Goal: Task Accomplishment & Management: Complete application form

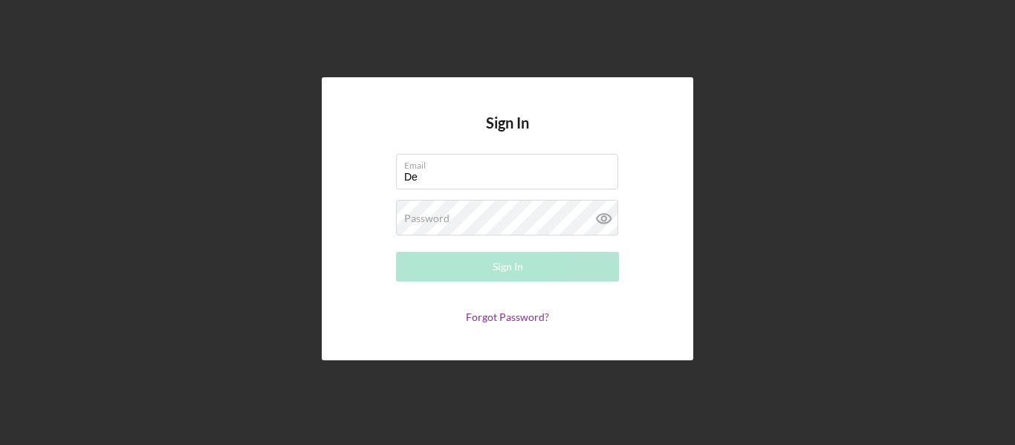
type input "D"
type input "Luvtomani@gmail.com"
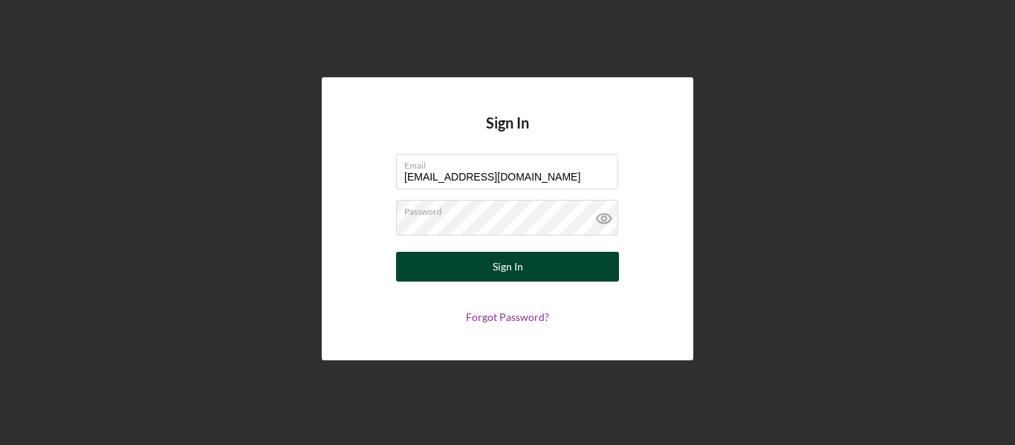
click at [500, 263] on div "Sign In" at bounding box center [508, 267] width 30 height 30
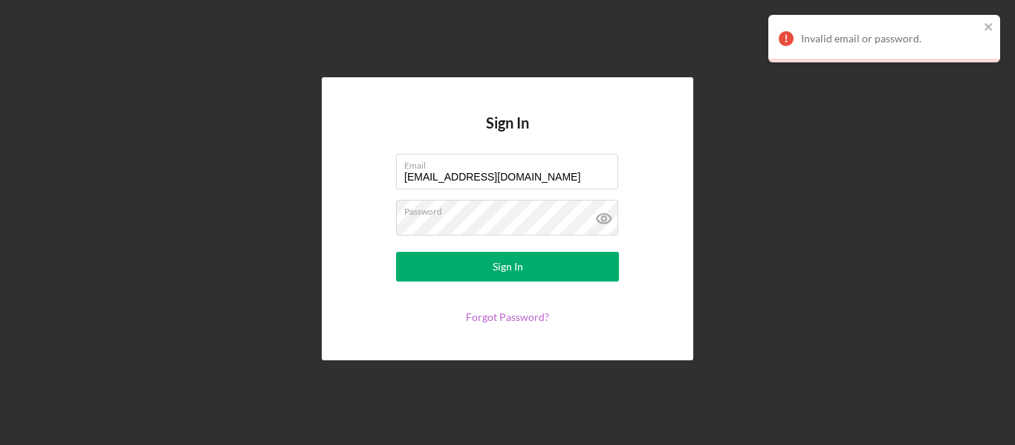
click at [514, 314] on link "Forgot Password?" at bounding box center [507, 317] width 83 height 13
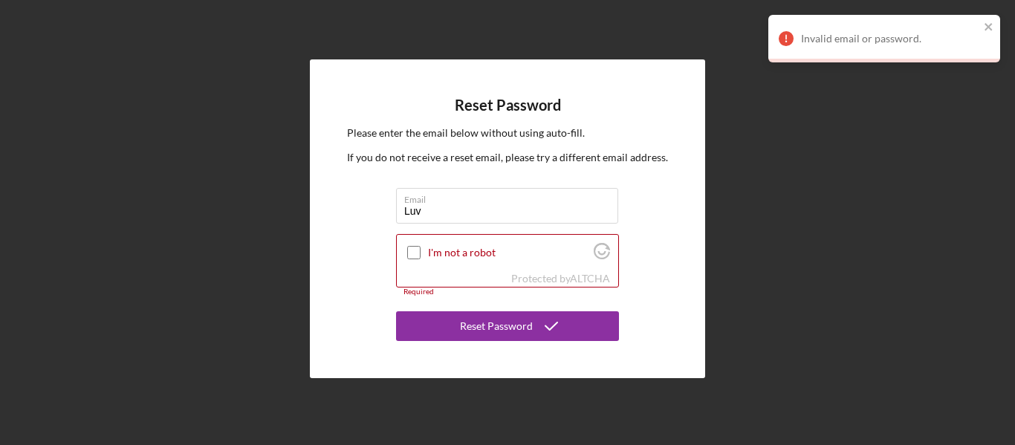
type input "[EMAIL_ADDRESS][DOMAIN_NAME]"
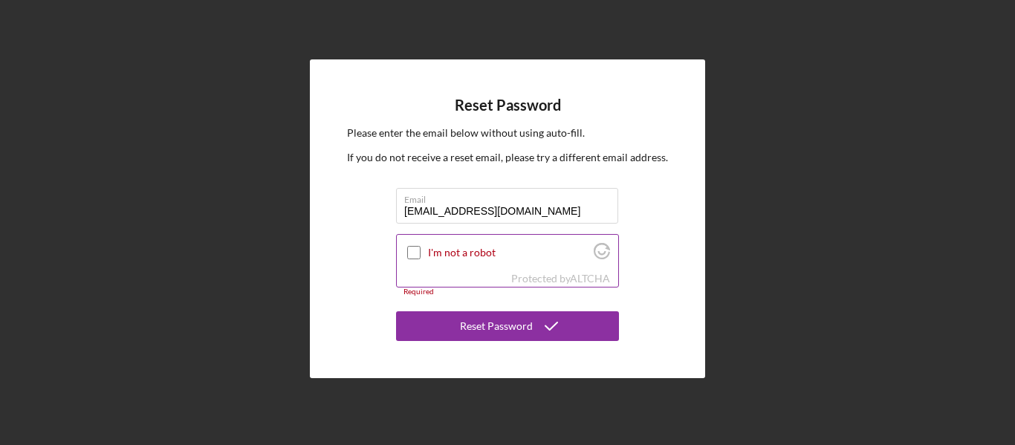
click at [415, 253] on input "I'm not a robot" at bounding box center [413, 252] width 13 height 13
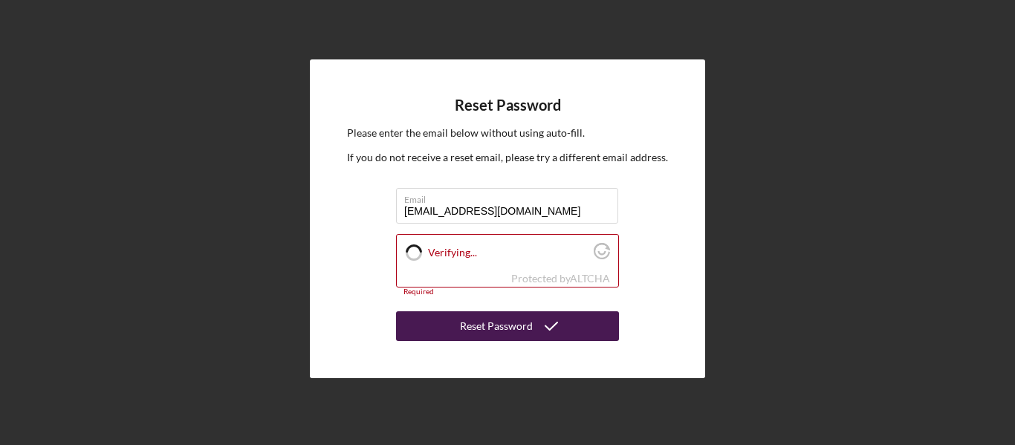
checkbox input "true"
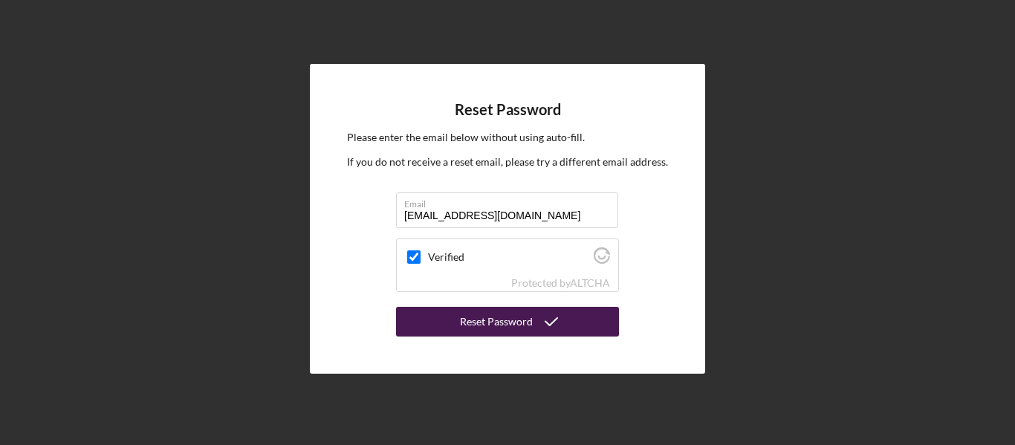
click at [479, 320] on div "Reset Password" at bounding box center [496, 322] width 73 height 30
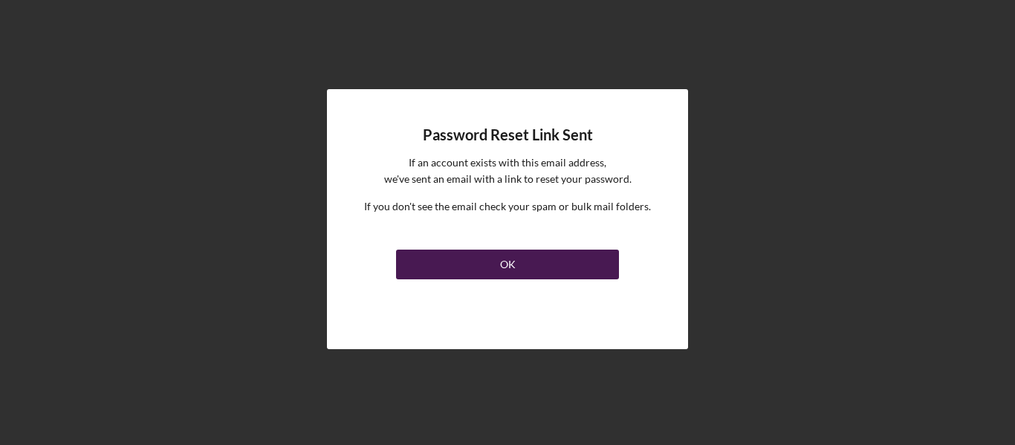
click at [499, 262] on button "OK" at bounding box center [507, 265] width 223 height 30
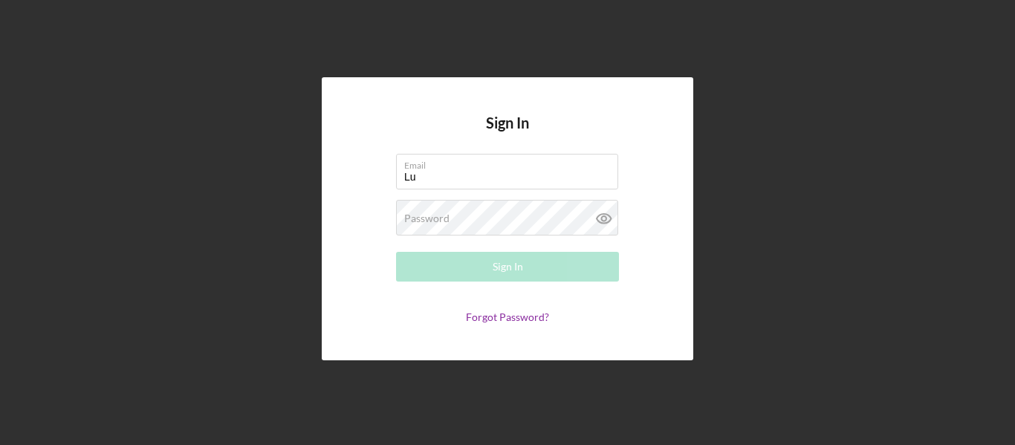
type input "[EMAIL_ADDRESS][DOMAIN_NAME]"
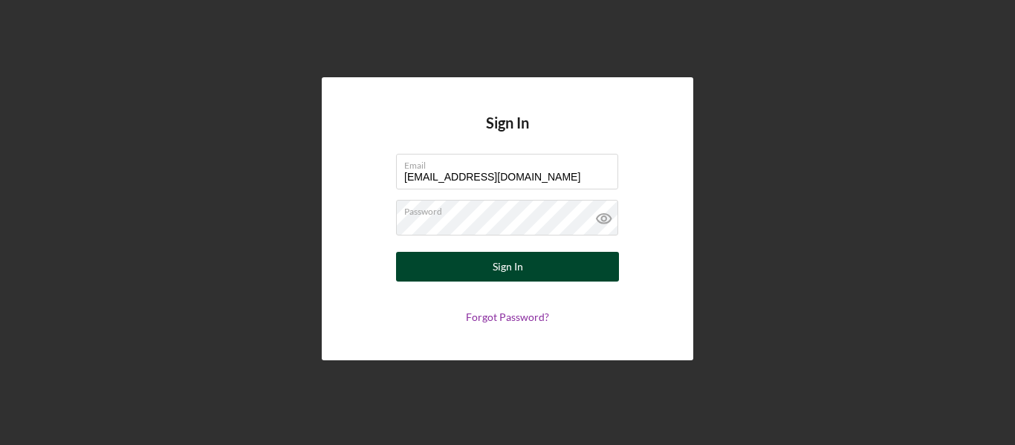
click at [512, 272] on div "Sign In" at bounding box center [508, 267] width 30 height 30
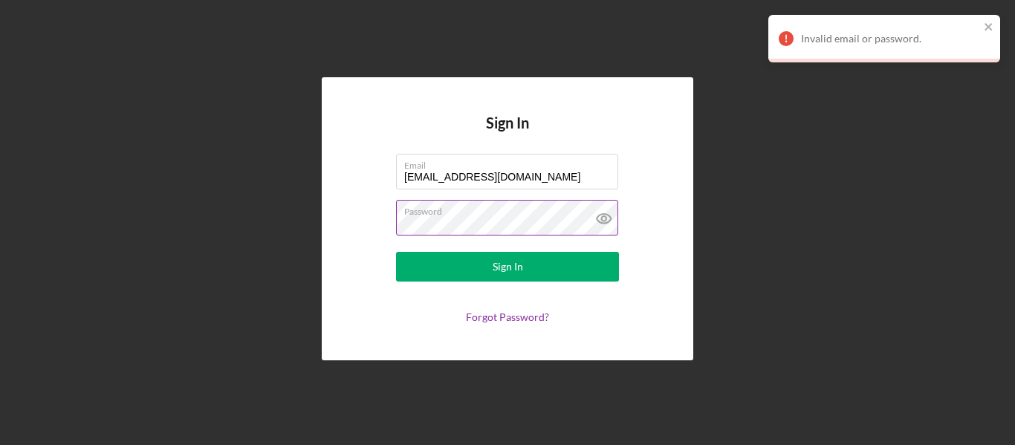
click at [609, 220] on icon at bounding box center [604, 218] width 37 height 37
click at [986, 25] on icon "close" at bounding box center [988, 26] width 7 height 7
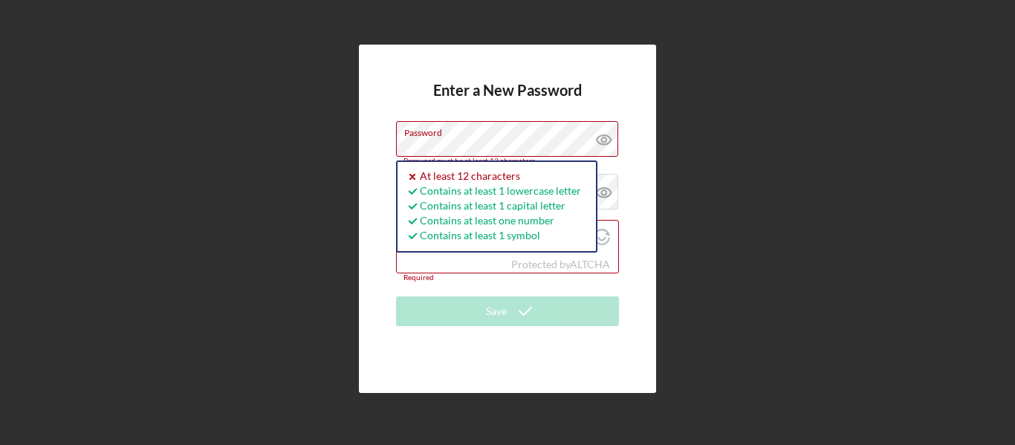
drag, startPoint x: 484, startPoint y: 141, endPoint x: 386, endPoint y: 152, distance: 97.9
click at [386, 152] on div "Enter a New Password Password Password must be at least 12 characters. Icon/ico…" at bounding box center [507, 219] width 297 height 349
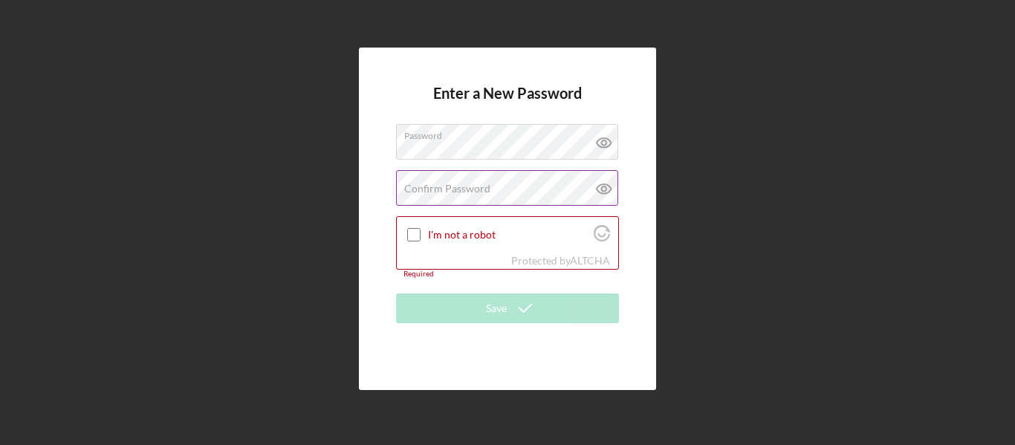
click at [447, 191] on label "Confirm Password" at bounding box center [447, 189] width 86 height 12
click at [410, 230] on input "I'm not a robot" at bounding box center [413, 234] width 13 height 13
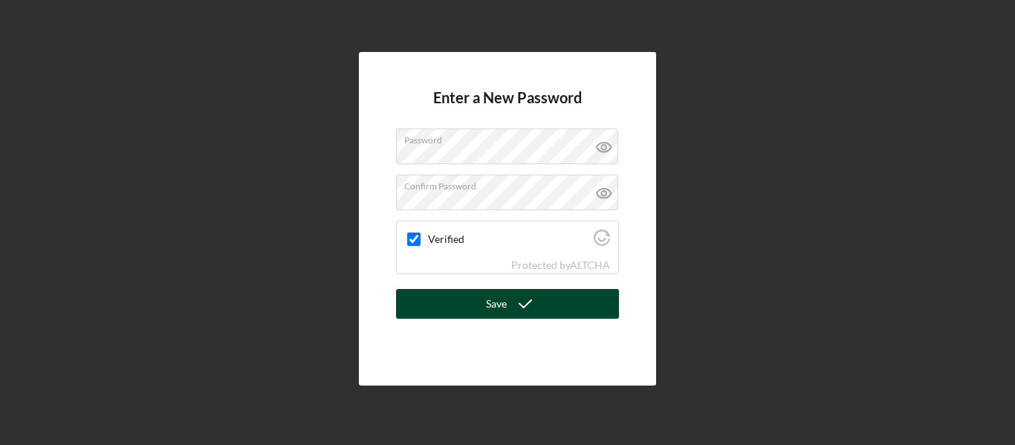
click at [480, 303] on button "Save" at bounding box center [507, 304] width 223 height 30
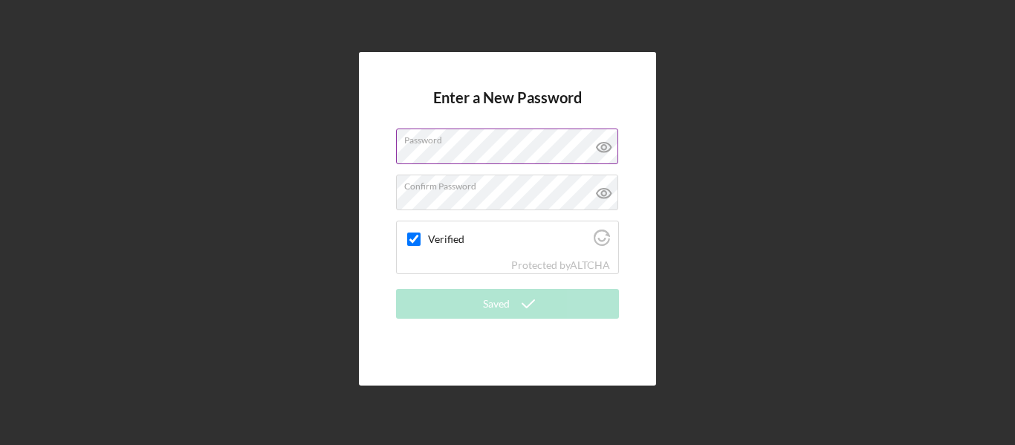
click at [598, 154] on icon at bounding box center [604, 147] width 37 height 37
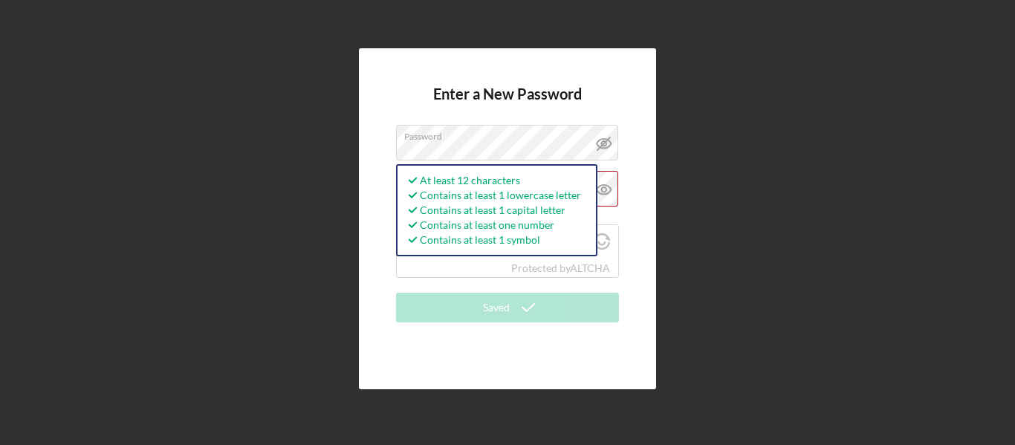
click at [635, 207] on div "Enter a New Password Password At least 12 characters Contains at least 1 lowerc…" at bounding box center [507, 218] width 297 height 340
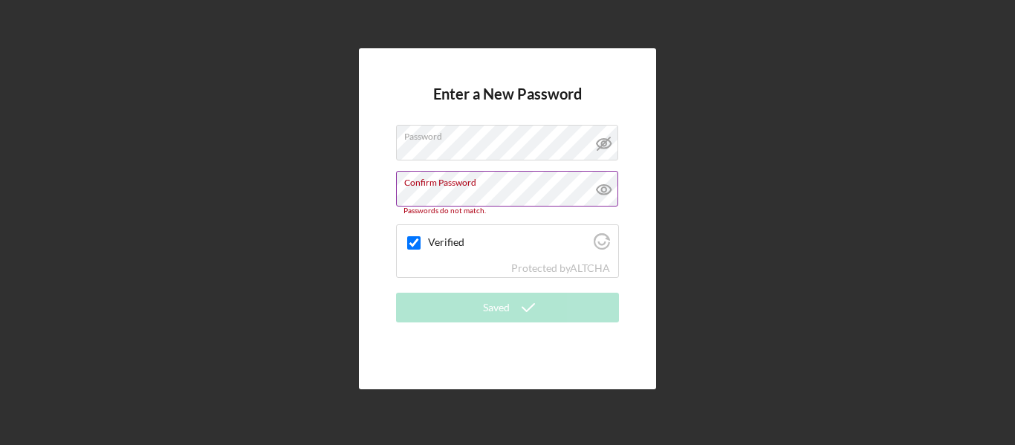
click at [602, 190] on icon at bounding box center [603, 189] width 4 height 4
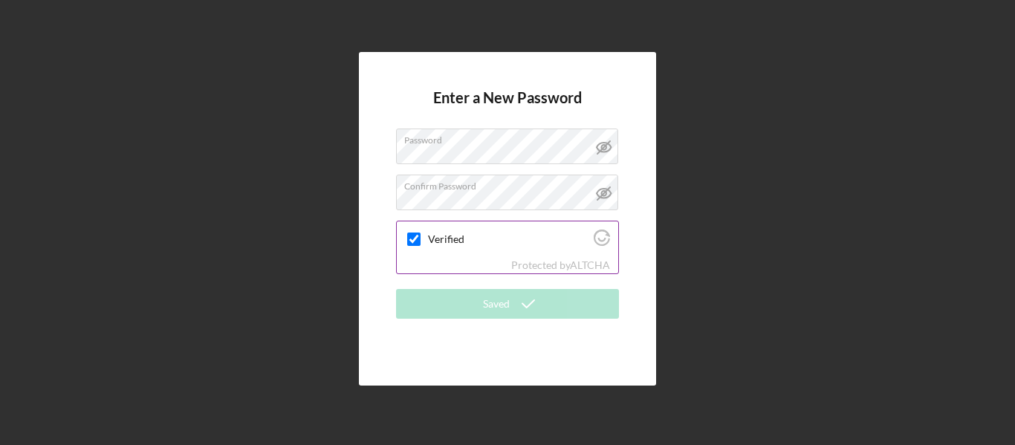
click at [542, 243] on label "Verified" at bounding box center [508, 239] width 161 height 12
click at [421, 243] on input "Verified" at bounding box center [413, 239] width 13 height 13
checkbox input "true"
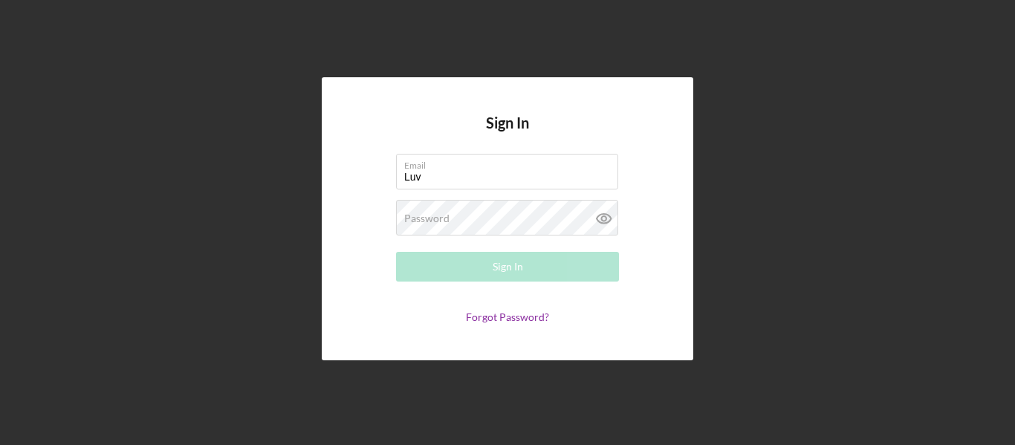
type input "[EMAIL_ADDRESS][DOMAIN_NAME]"
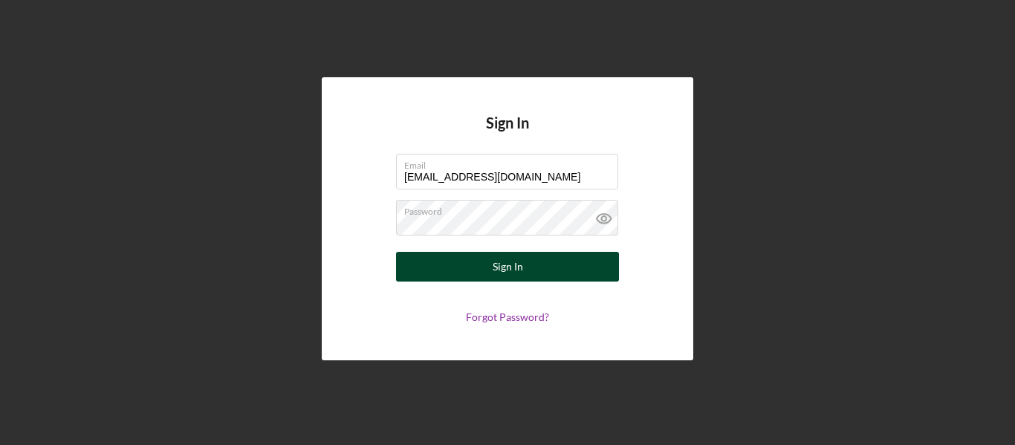
click at [485, 263] on button "Sign In" at bounding box center [507, 267] width 223 height 30
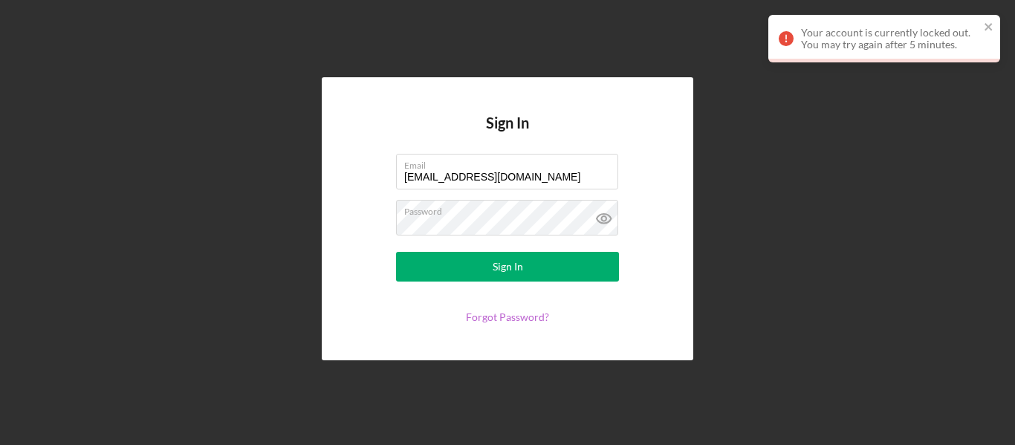
click at [523, 317] on link "Forgot Password?" at bounding box center [507, 317] width 83 height 13
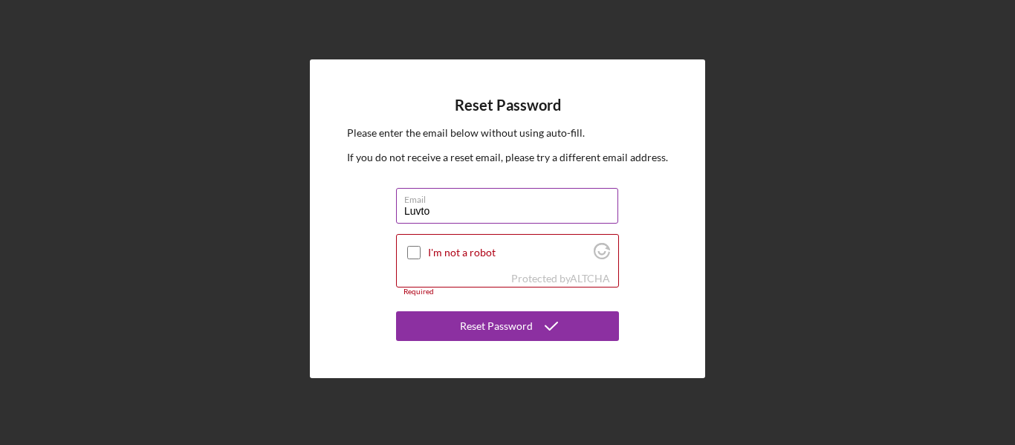
type input "[EMAIL_ADDRESS][DOMAIN_NAME]"
click at [411, 251] on input "I'm not a robot" at bounding box center [413, 252] width 13 height 13
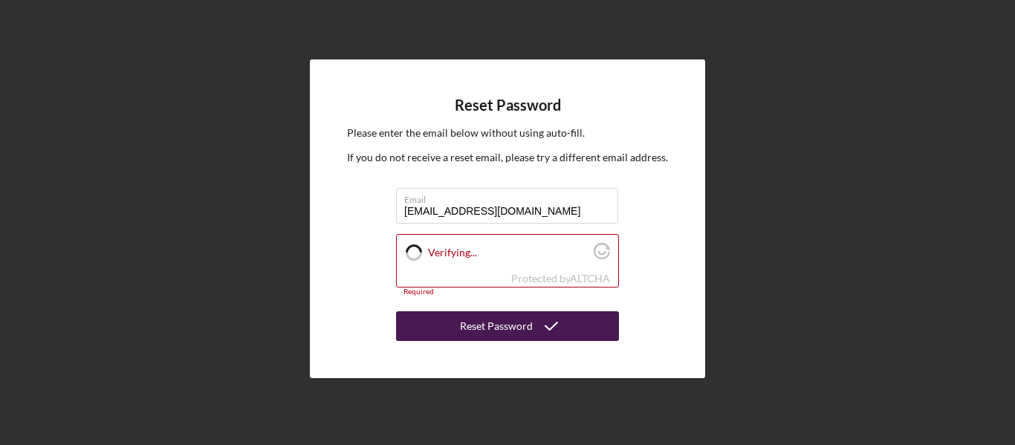
checkbox input "true"
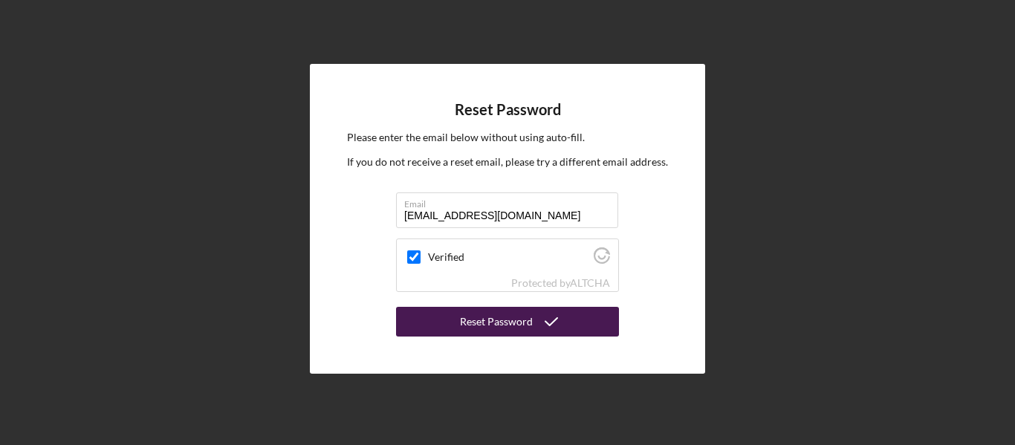
click at [489, 326] on div "Reset Password" at bounding box center [496, 322] width 73 height 30
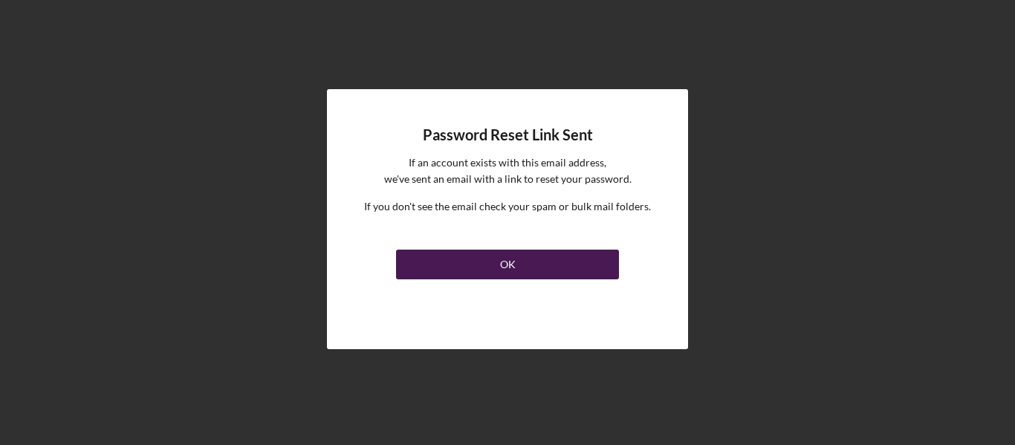
click at [502, 264] on div "OK" at bounding box center [508, 265] width 16 height 30
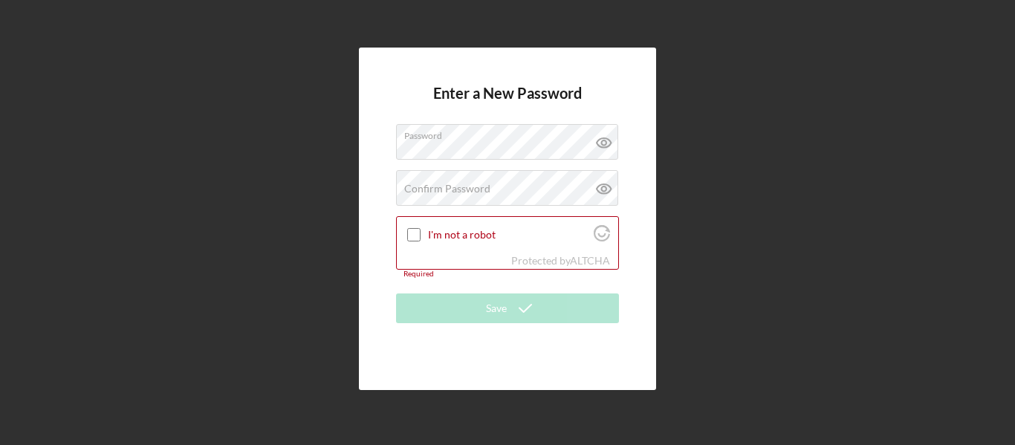
click at [695, 187] on div "Enter a New Password Password Confirm Password Passwords do not match. I'm not …" at bounding box center [507, 219] width 1000 height 438
click at [415, 184] on label "Confirm Password" at bounding box center [447, 189] width 86 height 12
click at [606, 146] on icon at bounding box center [604, 142] width 37 height 37
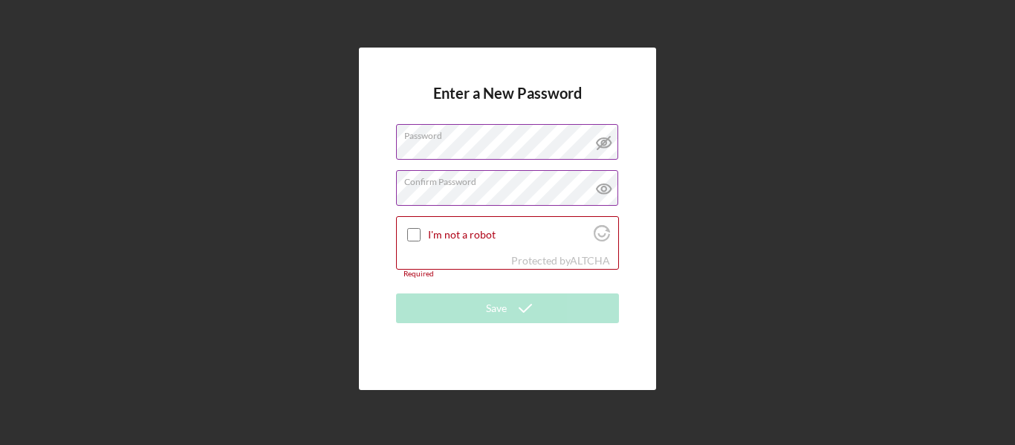
click at [604, 182] on icon at bounding box center [604, 188] width 37 height 37
click at [417, 230] on input "I'm not a robot" at bounding box center [413, 234] width 13 height 13
checkbox input "true"
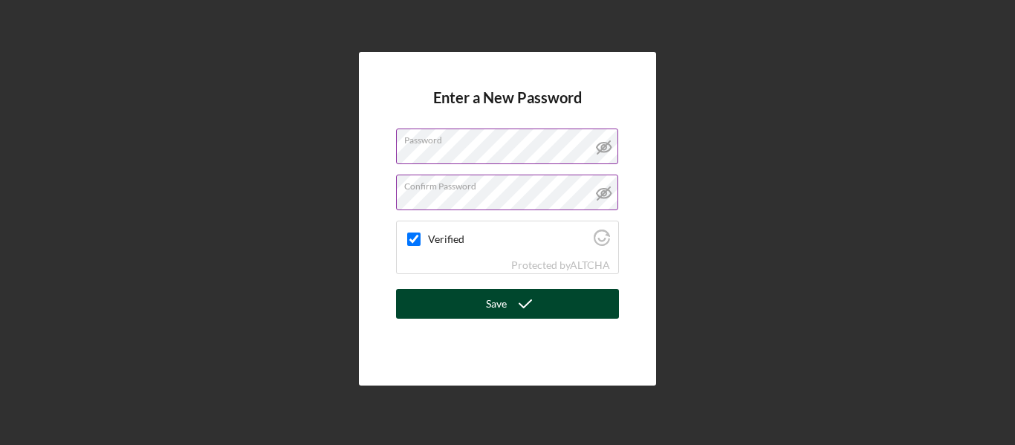
click at [507, 302] on icon "submit" at bounding box center [525, 303] width 37 height 37
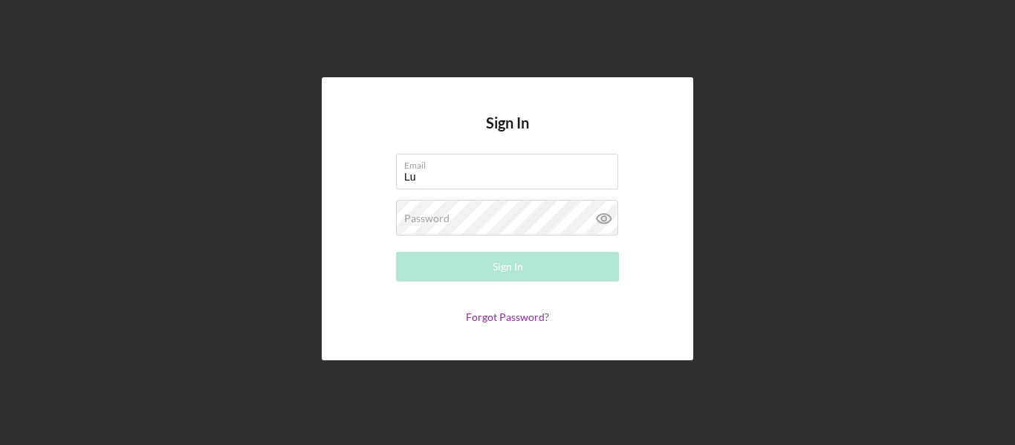
type input "[EMAIL_ADDRESS][DOMAIN_NAME]"
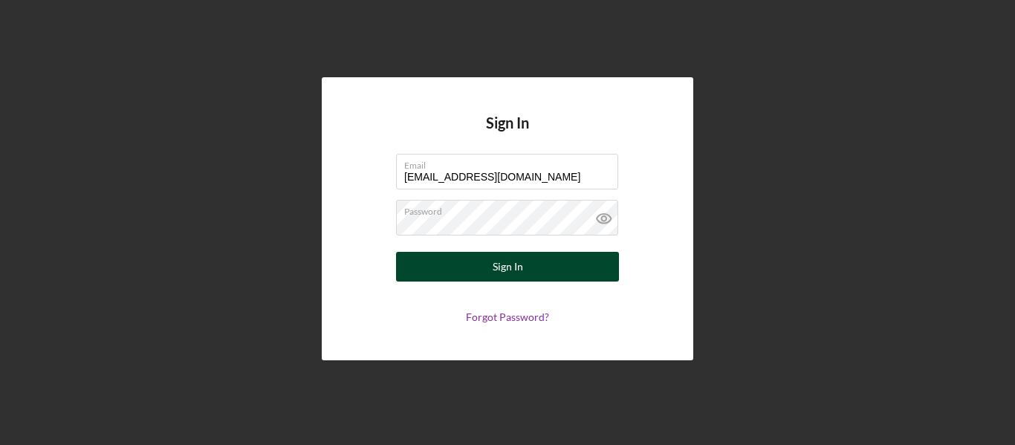
click at [485, 273] on button "Sign In" at bounding box center [507, 267] width 223 height 30
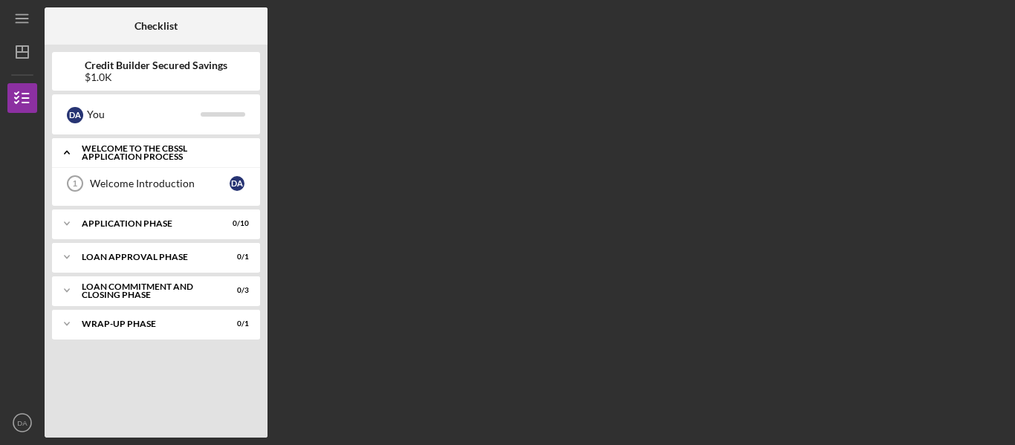
click at [164, 149] on div "Welcome to the CBSSL Application Process" at bounding box center [162, 152] width 160 height 17
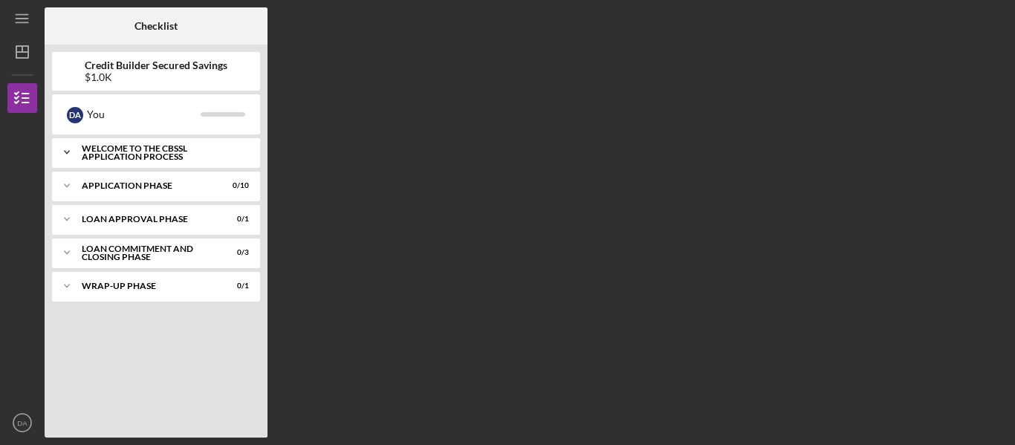
click at [164, 149] on div "Welcome to the CBSSL Application Process" at bounding box center [162, 152] width 160 height 17
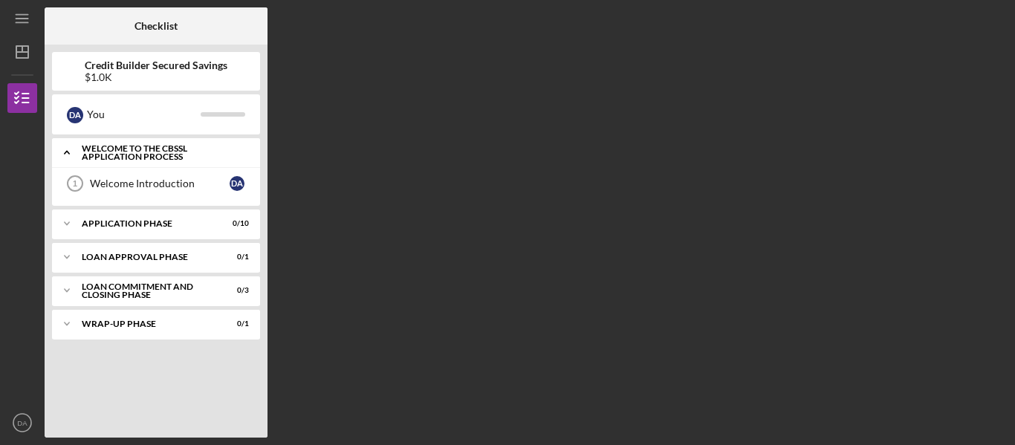
click at [164, 149] on div "Welcome to the CBSSL Application Process" at bounding box center [162, 152] width 160 height 17
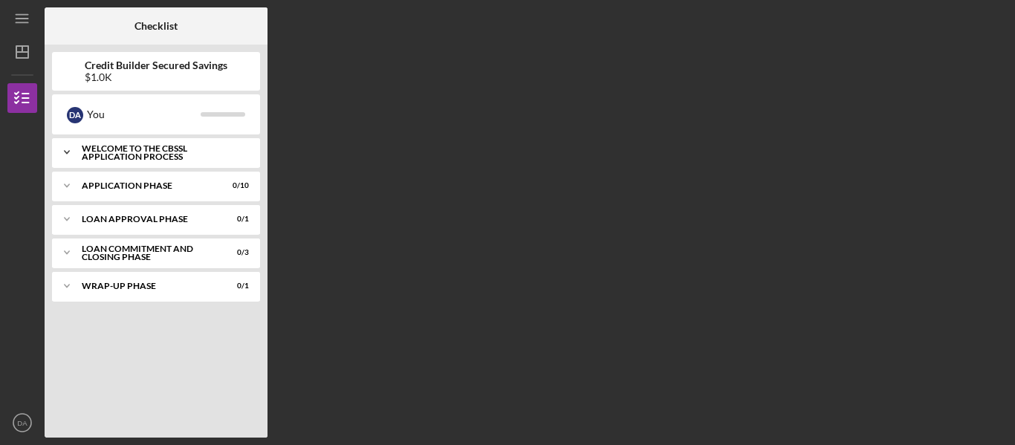
click at [71, 149] on icon "Icon/Expander" at bounding box center [67, 153] width 30 height 30
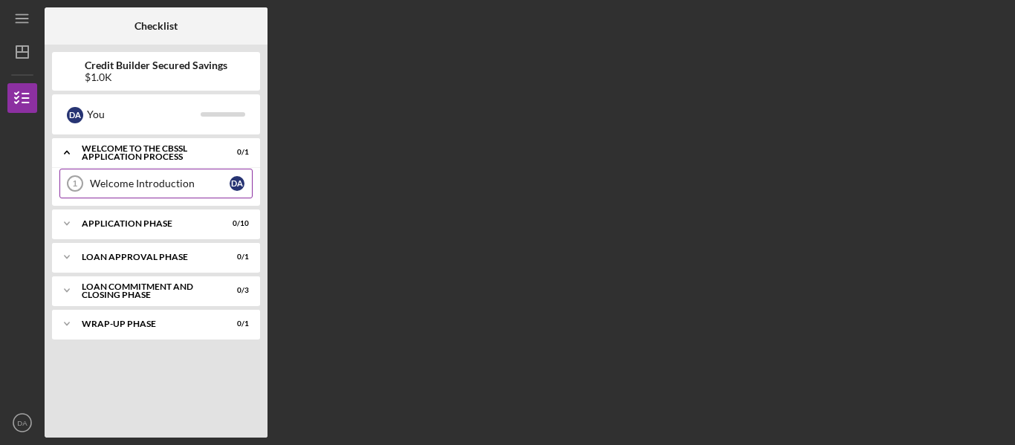
click at [136, 185] on div "Welcome Introduction" at bounding box center [160, 184] width 140 height 12
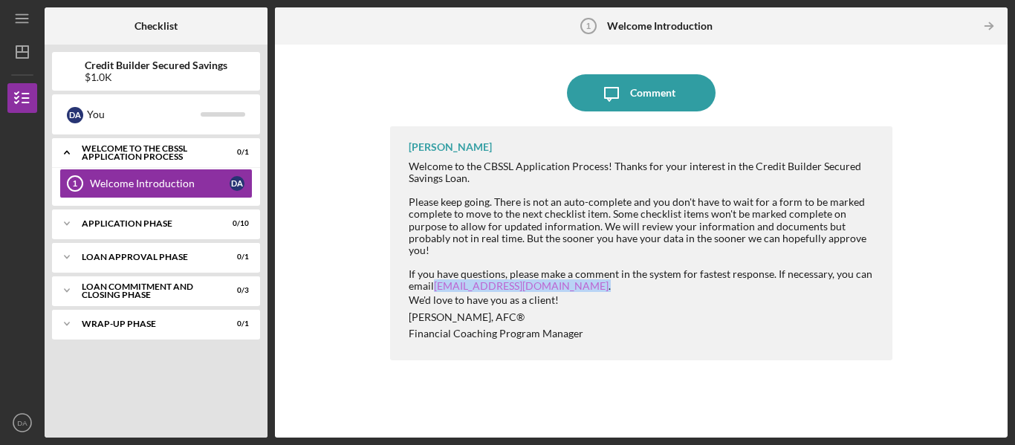
drag, startPoint x: 565, startPoint y: 274, endPoint x: 436, endPoint y: 274, distance: 129.3
click at [436, 274] on div "If you have questions, please make a comment in the system for fastest response…" at bounding box center [643, 280] width 469 height 24
copy div "[EMAIL_ADDRESS][DOMAIN_NAME] ."
click at [987, 26] on line "button" at bounding box center [989, 26] width 7 height 0
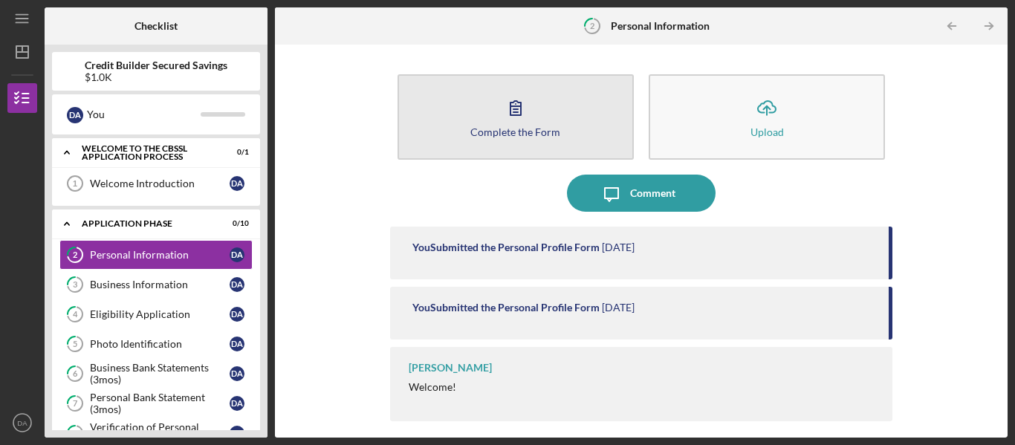
click at [525, 132] on div "Complete the Form" at bounding box center [515, 131] width 90 height 11
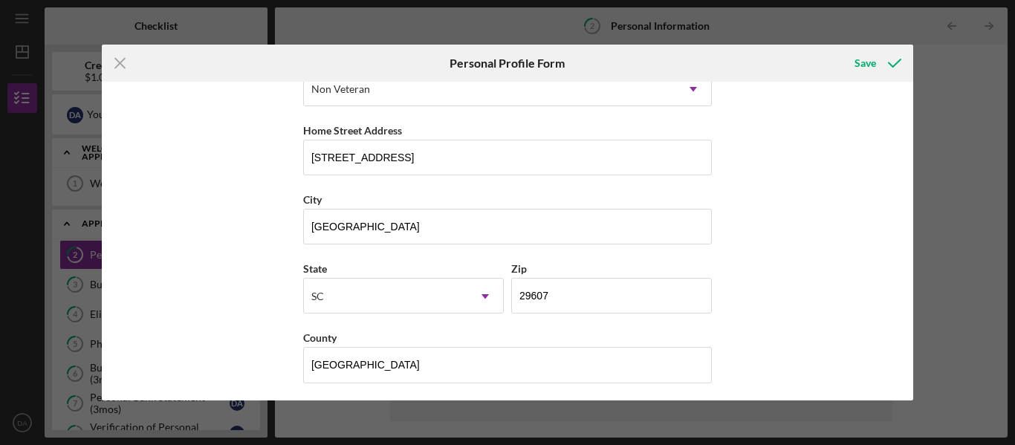
scroll to position [250, 0]
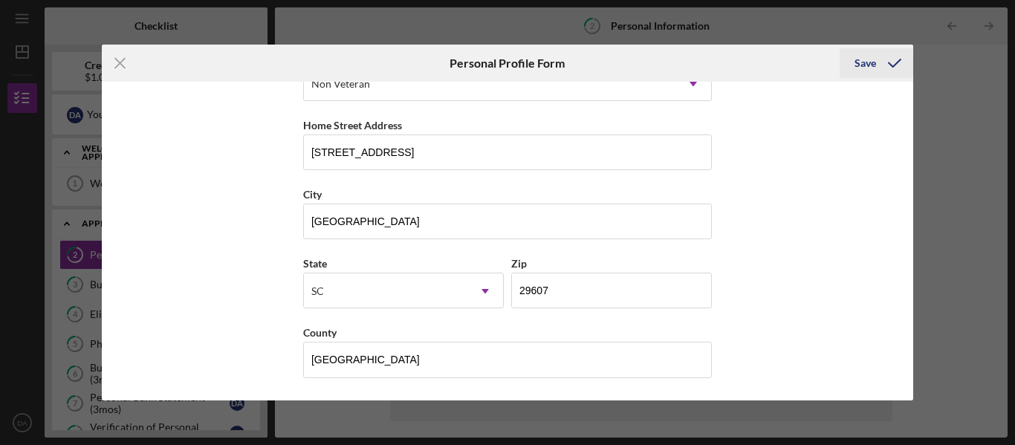
click at [865, 65] on div "Save" at bounding box center [866, 63] width 22 height 30
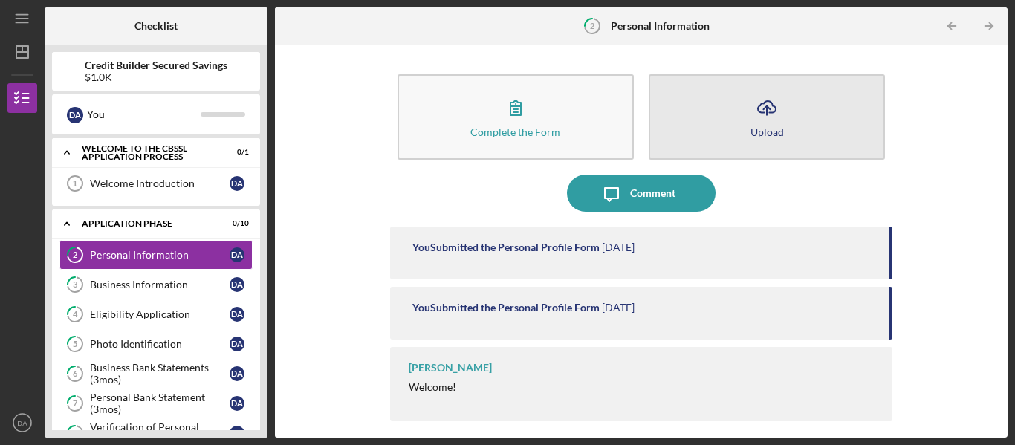
click at [760, 127] on div "Upload" at bounding box center [767, 131] width 33 height 11
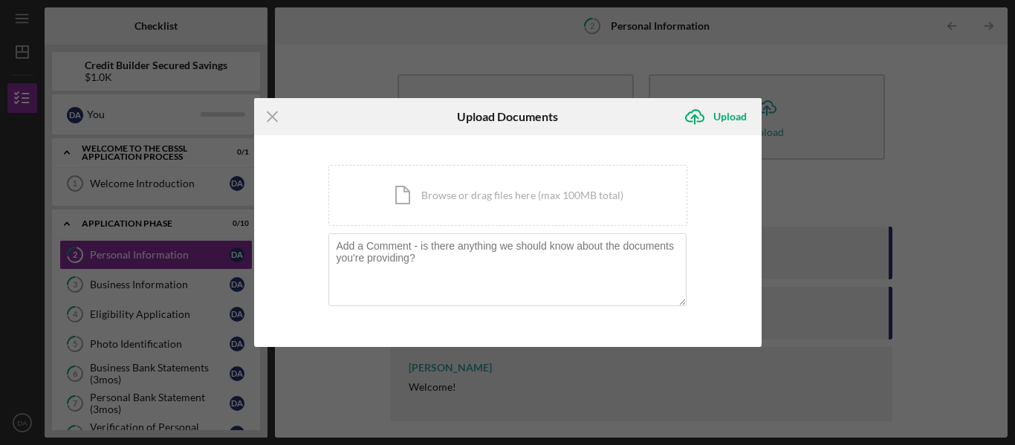
click at [821, 52] on div "Icon/Menu Close Upload Documents Icon/Upload Upload You're uploading documents …" at bounding box center [507, 222] width 1015 height 445
click at [270, 112] on icon "Icon/Menu Close" at bounding box center [272, 116] width 37 height 37
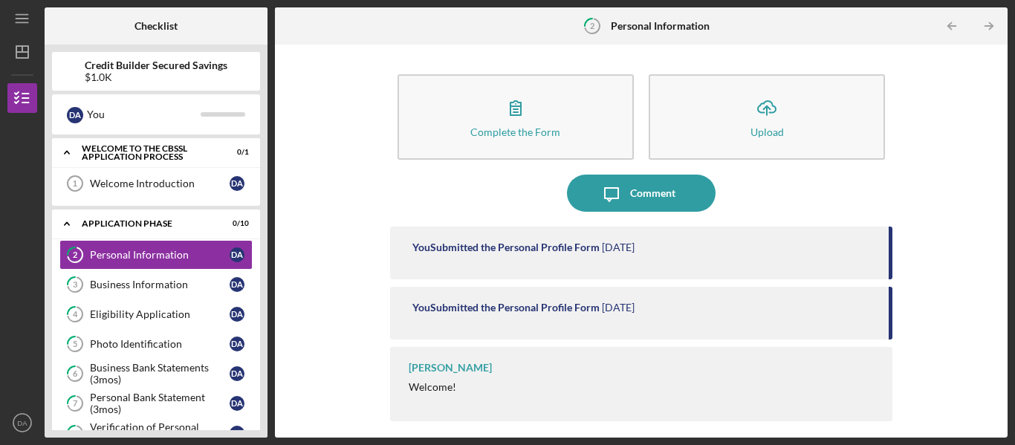
click at [493, 306] on div "You Submitted the Personal Profile Form" at bounding box center [506, 308] width 187 height 12
drag, startPoint x: 973, startPoint y: 230, endPoint x: 962, endPoint y: 262, distance: 33.8
click at [962, 262] on div "Complete the Form Form Icon/Upload Upload Icon/Message Comment You Submitted th…" at bounding box center [641, 241] width 718 height 378
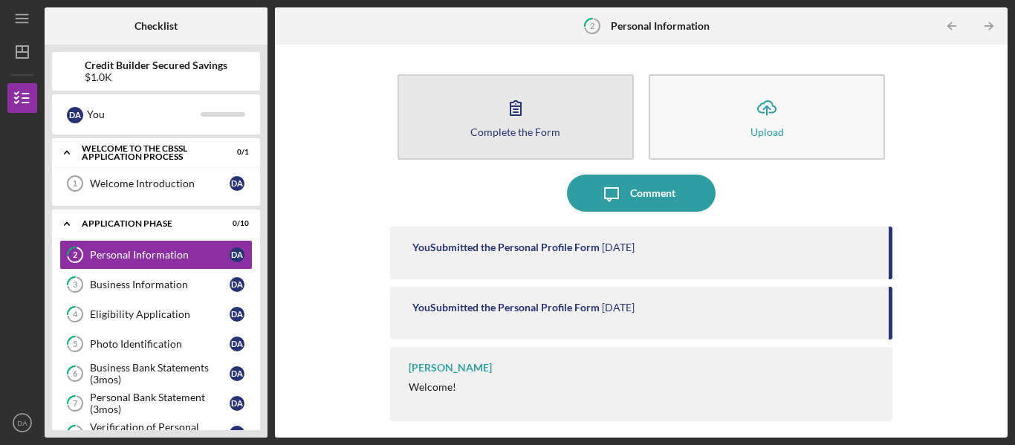
click at [590, 132] on button "Complete the Form Form" at bounding box center [516, 116] width 236 height 85
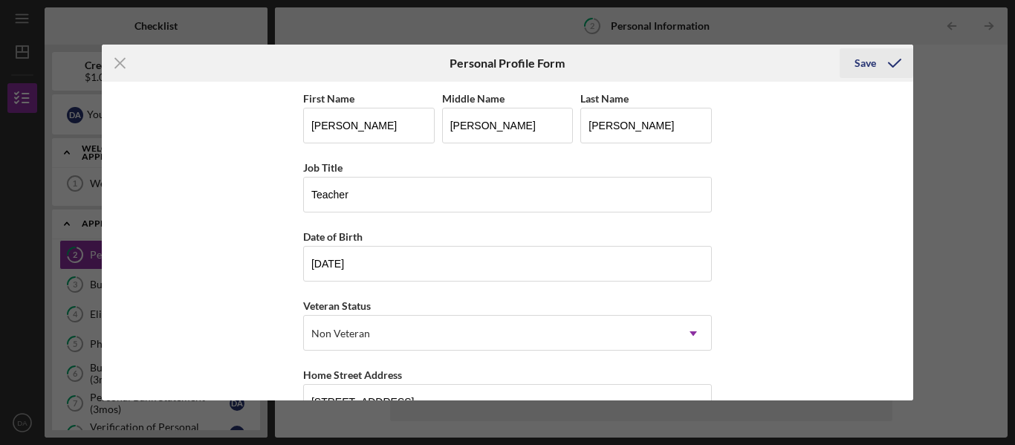
click at [871, 63] on div "Save" at bounding box center [866, 63] width 22 height 30
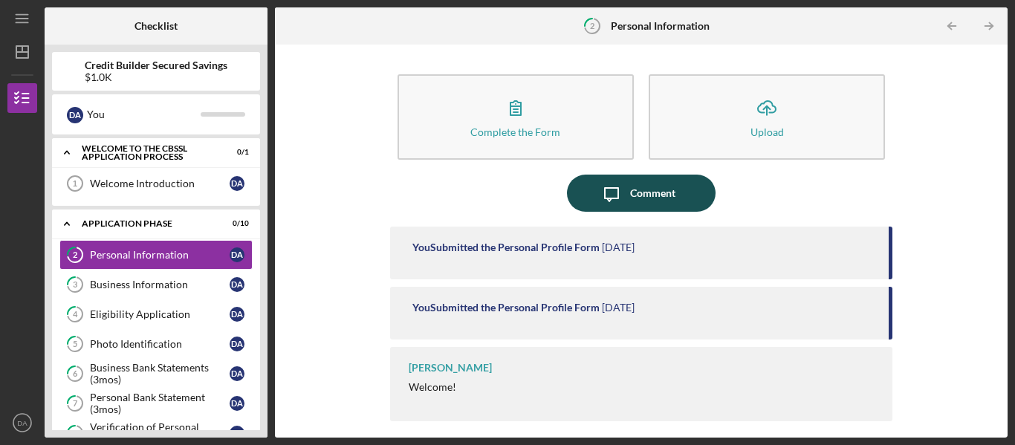
click at [679, 188] on button "Icon/Message Comment" at bounding box center [641, 193] width 149 height 37
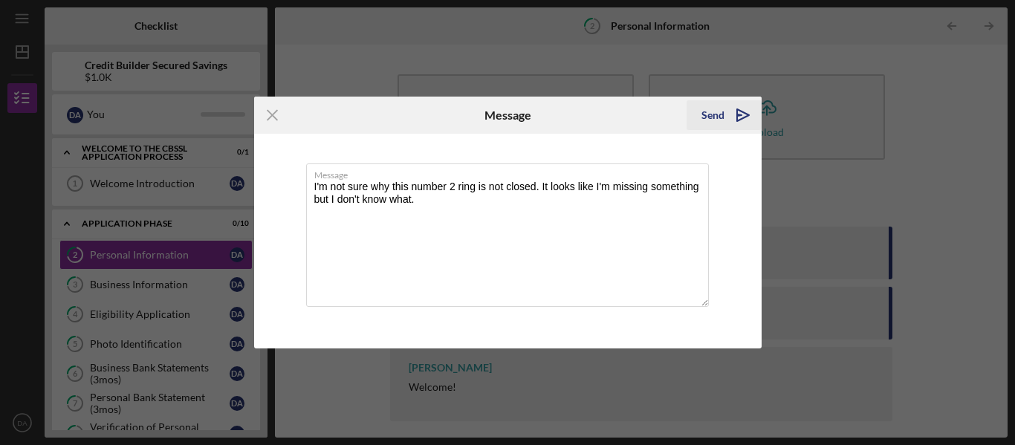
type textarea "I'm not sure why this number 2 ring is not closed. It looks like I'm missing so…"
click at [715, 111] on div "Send" at bounding box center [713, 115] width 23 height 30
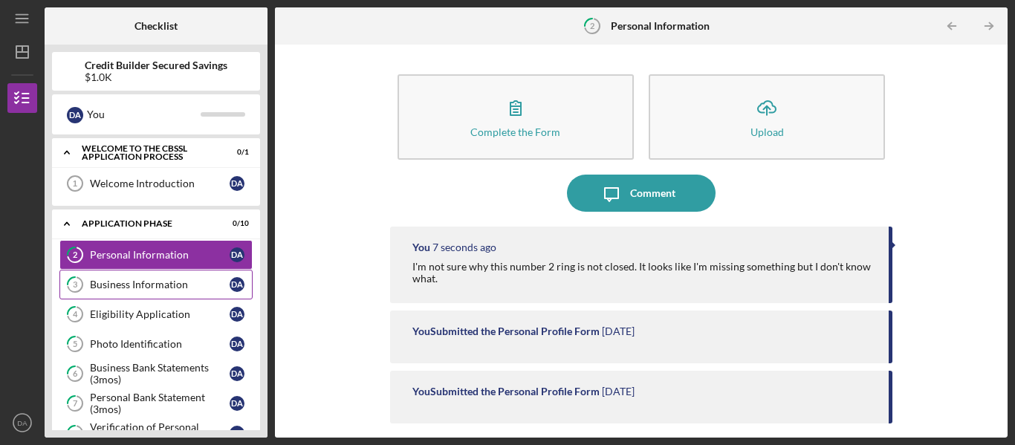
click at [161, 282] on div "Business Information" at bounding box center [160, 285] width 140 height 12
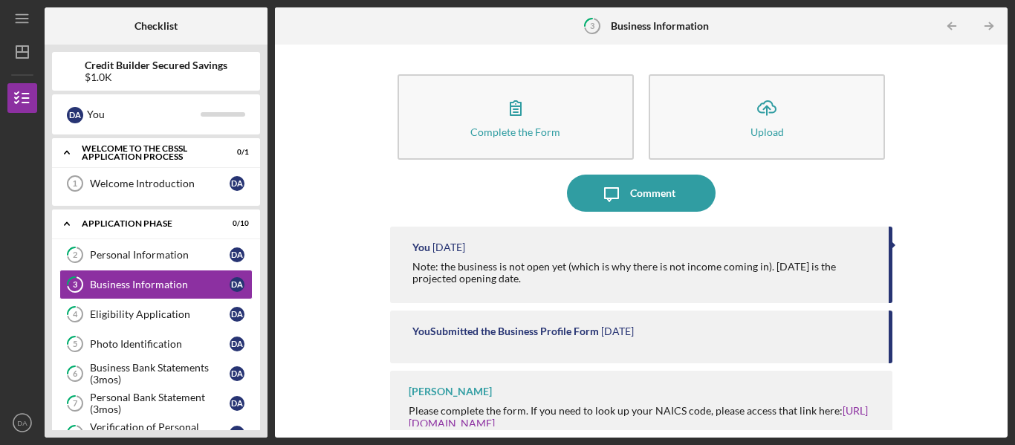
scroll to position [15, 0]
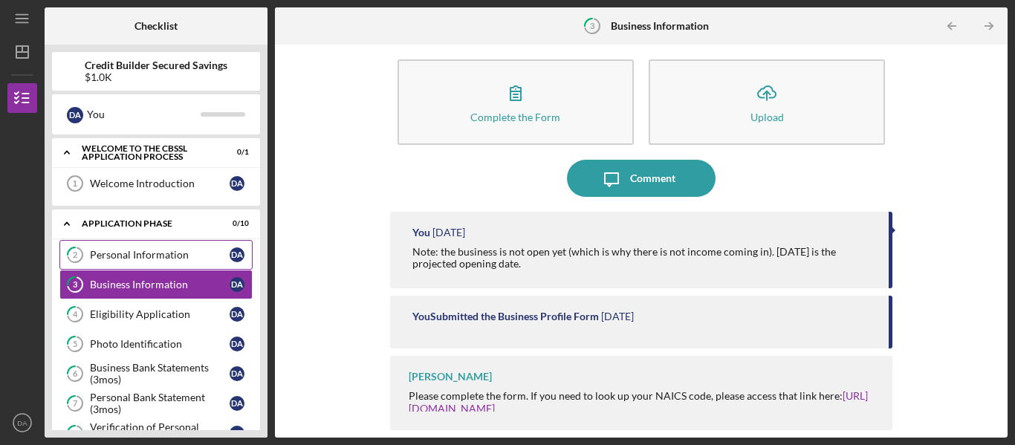
click at [169, 243] on link "2 Personal Information D A" at bounding box center [155, 255] width 193 height 30
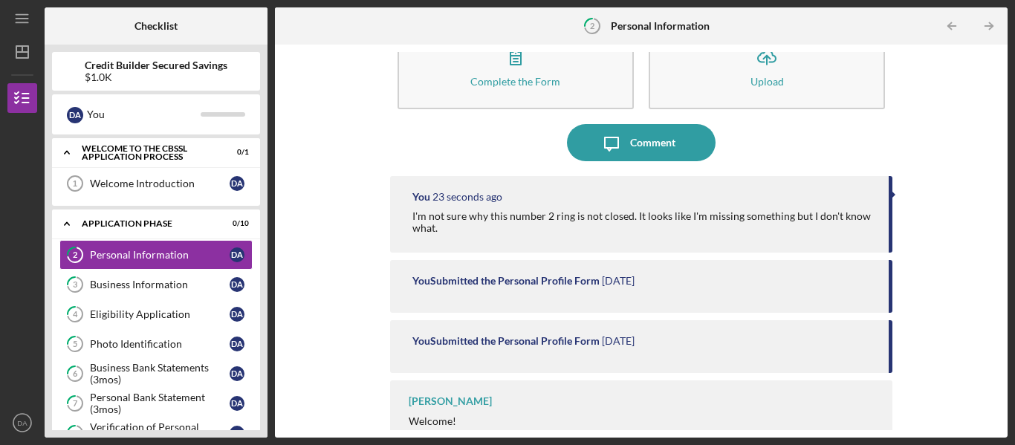
scroll to position [51, 0]
click at [158, 278] on link "3 Business Information D A" at bounding box center [155, 285] width 193 height 30
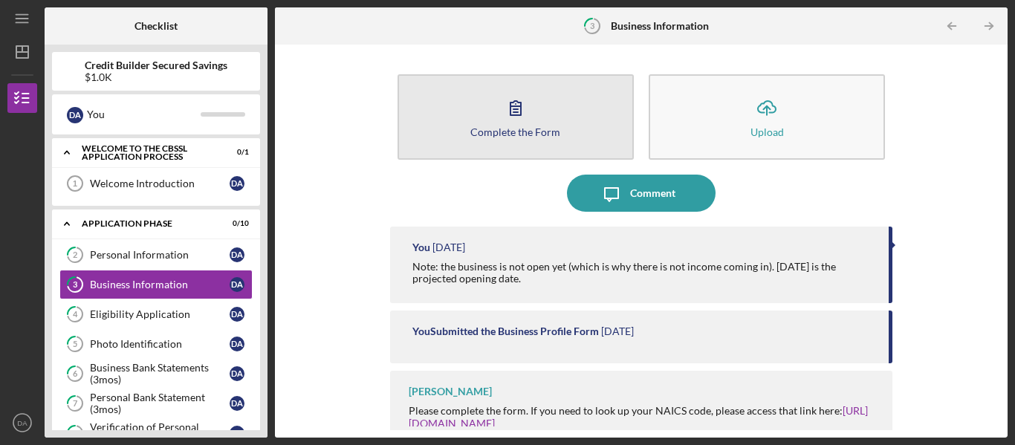
click at [502, 114] on icon "button" at bounding box center [515, 107] width 37 height 37
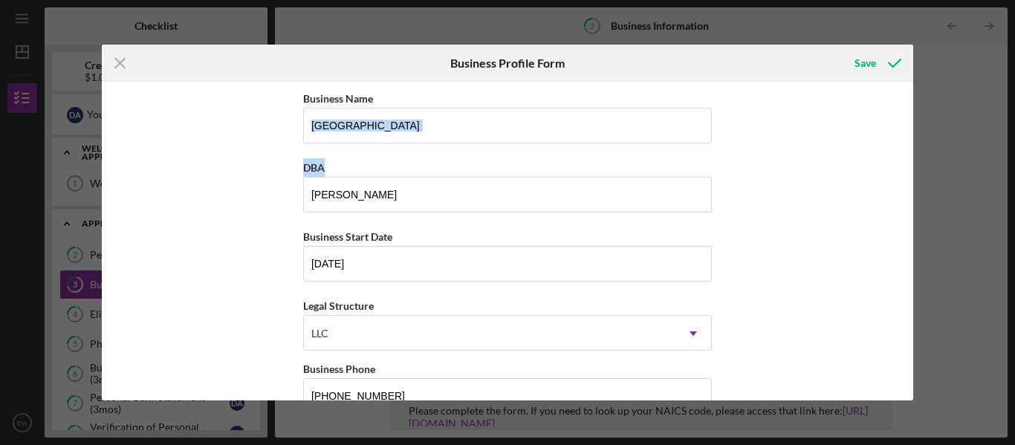
drag, startPoint x: 907, startPoint y: 120, endPoint x: 917, endPoint y: 152, distance: 32.9
click at [917, 152] on div "Icon/Menu Close Business Profile Form Save Business Name [GEOGRAPHIC_DATA] COUN…" at bounding box center [507, 222] width 1015 height 445
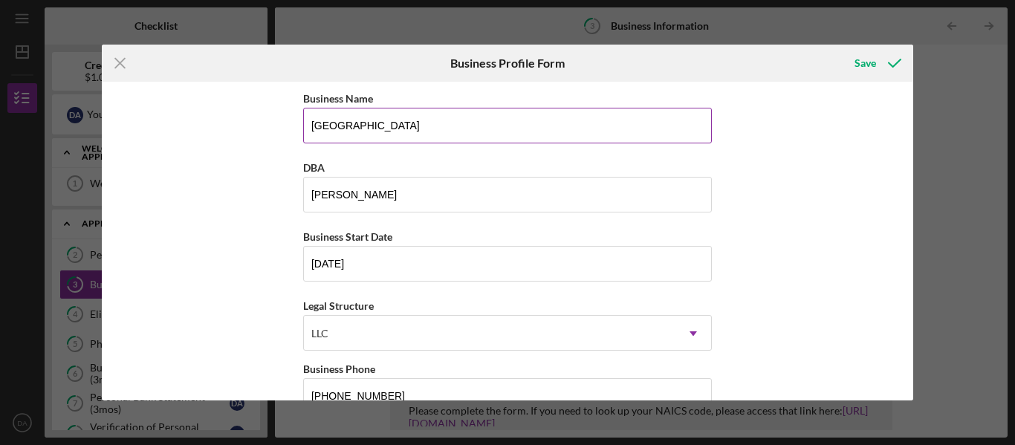
click at [521, 124] on input "[GEOGRAPHIC_DATA]" at bounding box center [507, 126] width 409 height 36
type input "[GEOGRAPHIC_DATA] (where I work now) My new business name will be called"
click at [840, 48] on button "Save" at bounding box center [877, 63] width 74 height 30
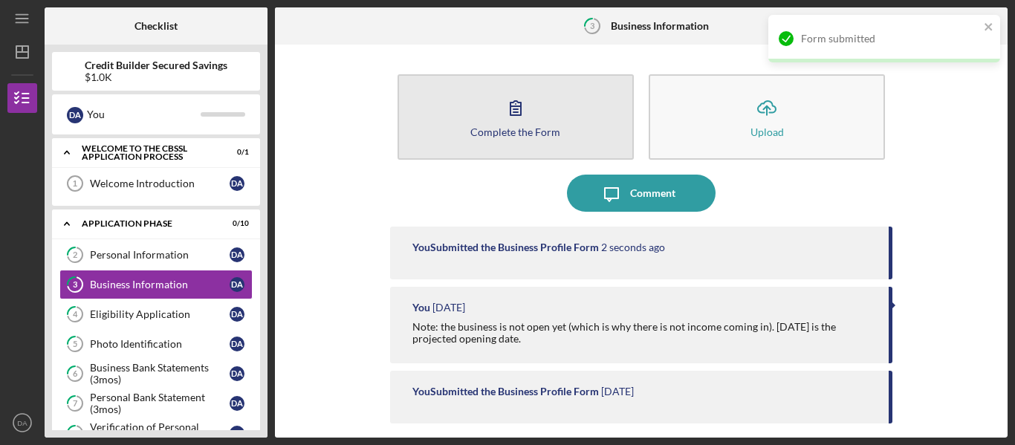
click at [502, 123] on icon "button" at bounding box center [515, 107] width 37 height 37
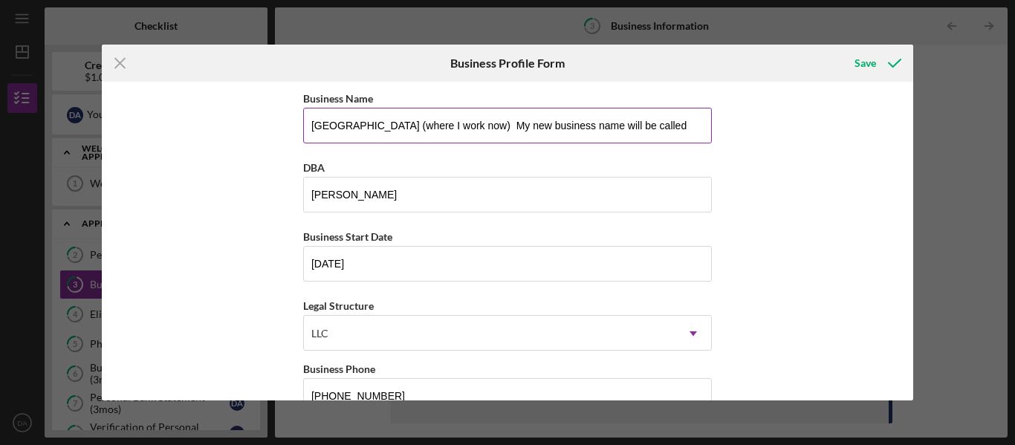
click at [679, 126] on input "[GEOGRAPHIC_DATA] (where I work now) My new business name will be called" at bounding box center [507, 126] width 409 height 36
click at [691, 126] on input "[GEOGRAPHIC_DATA] (where I work now) My new business name is Simply Natural Nai…" at bounding box center [507, 126] width 409 height 36
type input "[GEOGRAPHIC_DATA] (where I work now) My new business name is Simply Natural Nai…"
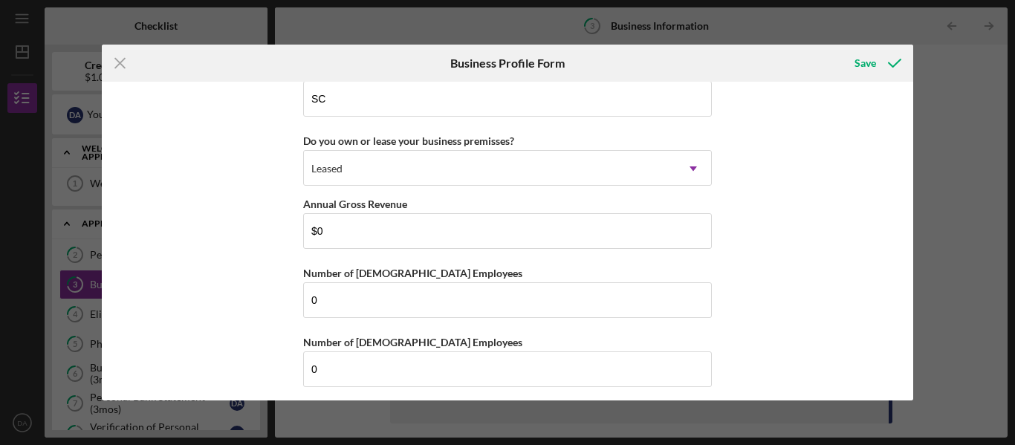
scroll to position [1478, 0]
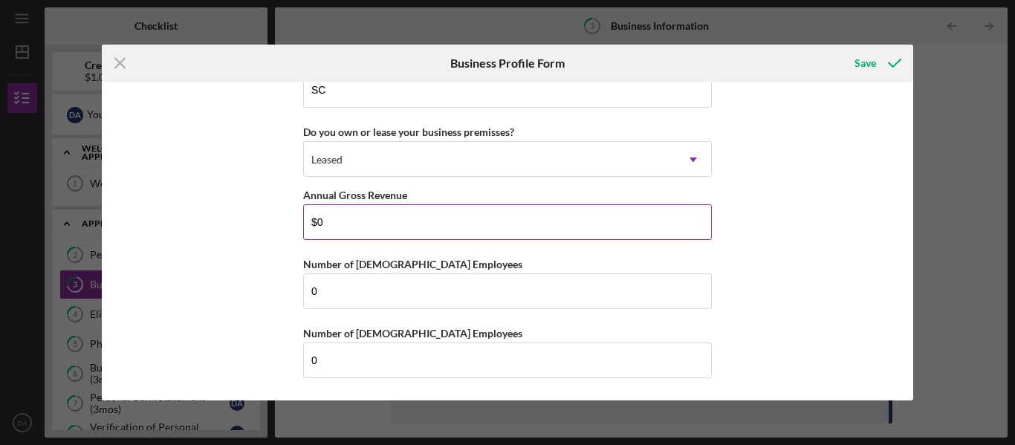
click at [331, 224] on input "$0" at bounding box center [507, 222] width 409 height 36
click at [322, 219] on input "$0" at bounding box center [507, 222] width 409 height 36
type input "$0"
click at [862, 64] on div "Save" at bounding box center [866, 63] width 22 height 30
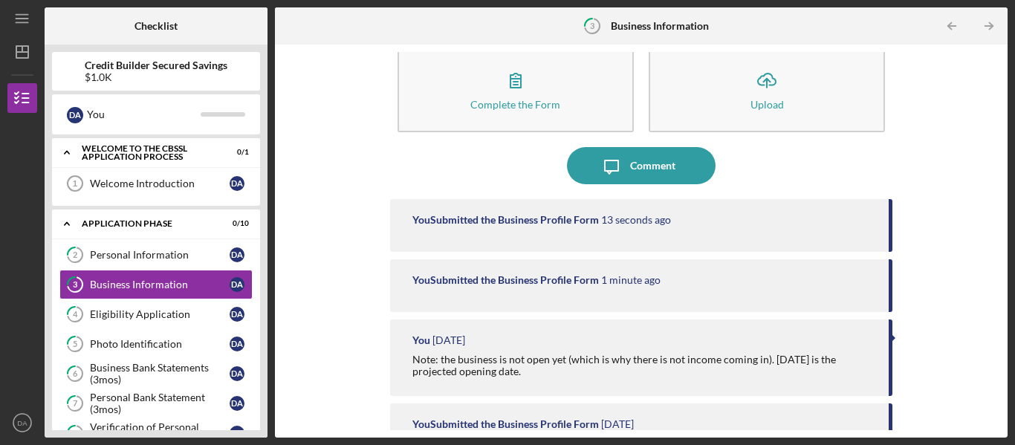
scroll to position [9, 0]
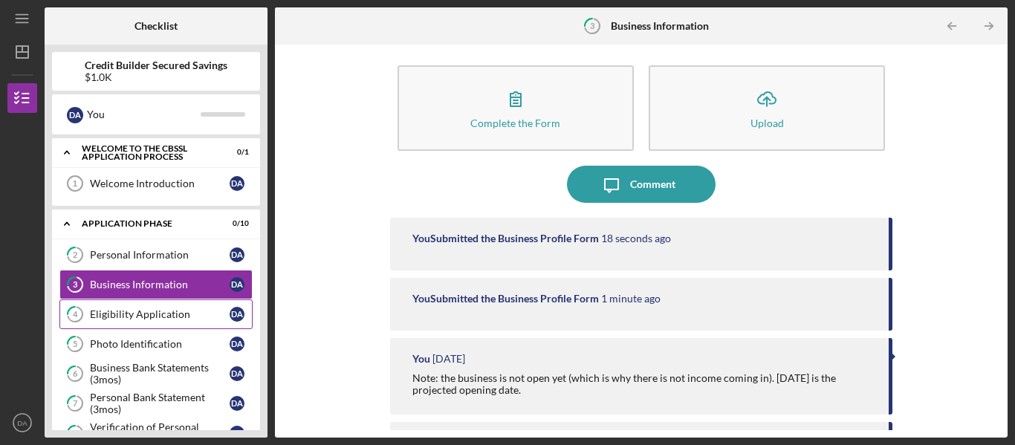
click at [136, 314] on div "Eligibility Application" at bounding box center [160, 314] width 140 height 12
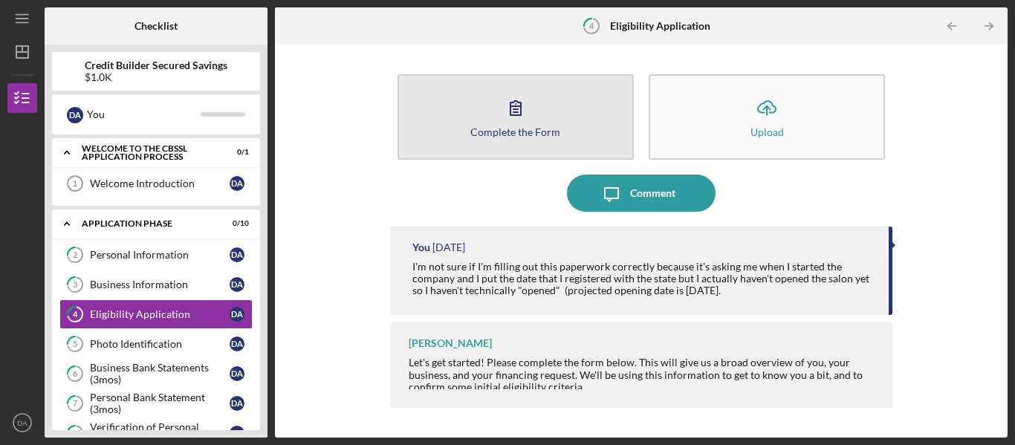
click at [531, 114] on icon "button" at bounding box center [515, 107] width 37 height 37
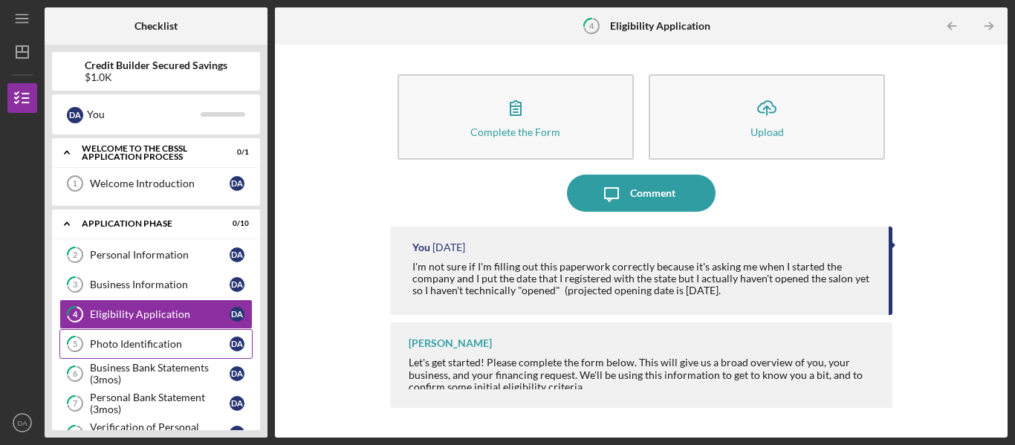
click at [130, 343] on div "Photo Identification" at bounding box center [160, 344] width 140 height 12
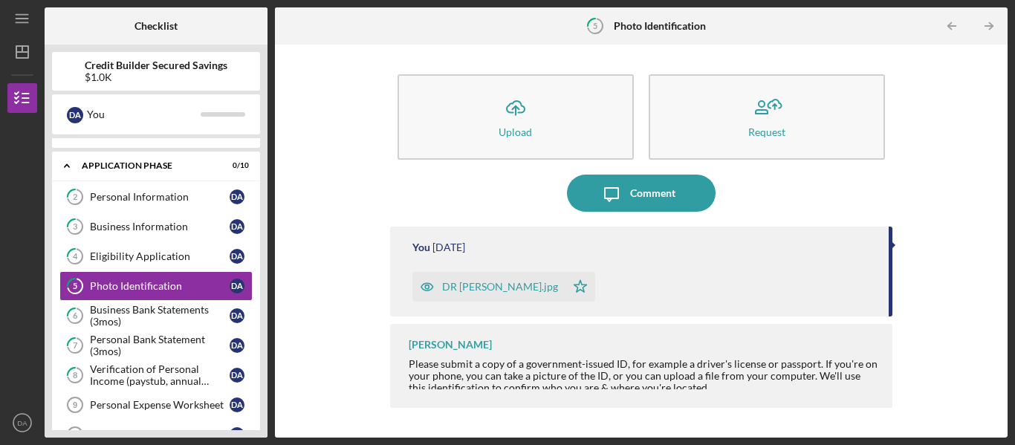
scroll to position [59, 0]
click at [986, 229] on div "Icon/Upload Upload Request Icon/Message Comment You [DATE] DR [PERSON_NAME].jpg…" at bounding box center [641, 241] width 718 height 378
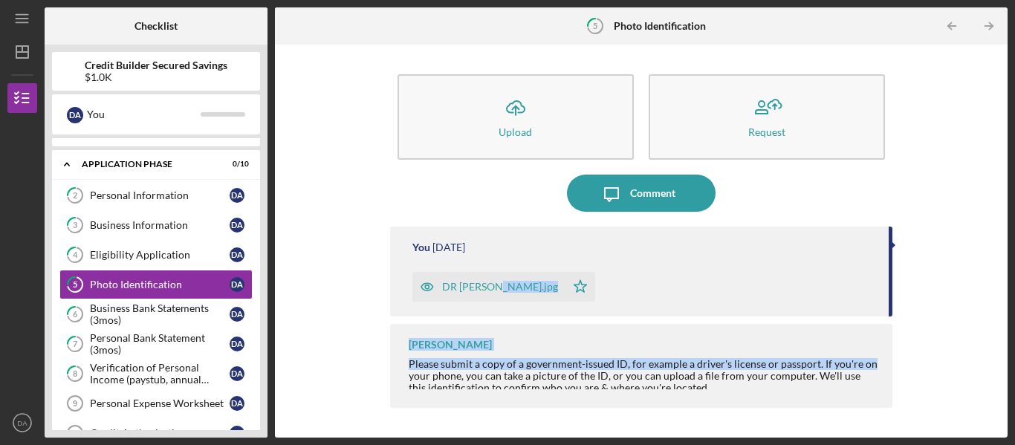
drag, startPoint x: 890, startPoint y: 291, endPoint x: 895, endPoint y: 329, distance: 39.0
click at [895, 329] on div "Icon/Upload Upload Request Icon/Message Comment You [DATE] DR [PERSON_NAME].jpg…" at bounding box center [641, 241] width 718 height 378
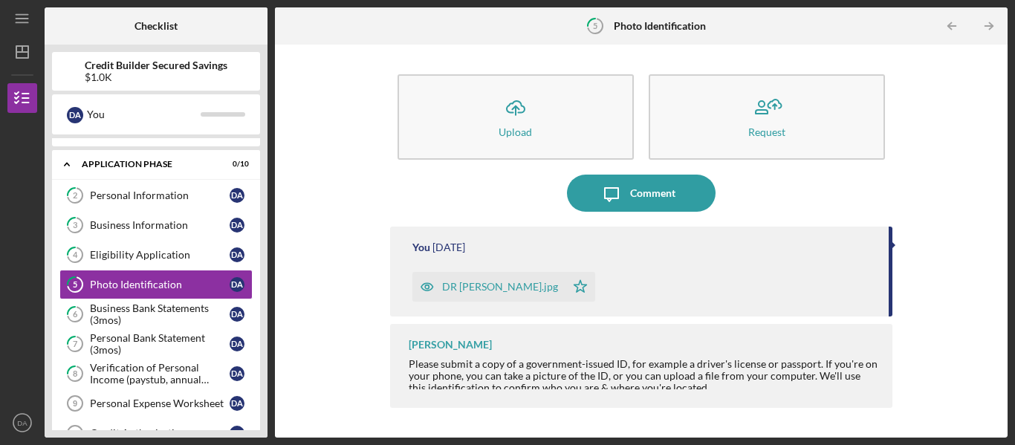
click at [977, 379] on div "Icon/Upload Upload Request Icon/Message Comment You [DATE] DR [PERSON_NAME].jpg…" at bounding box center [641, 241] width 718 height 378
click at [166, 308] on div "Business Bank Statements (3mos)" at bounding box center [160, 315] width 140 height 24
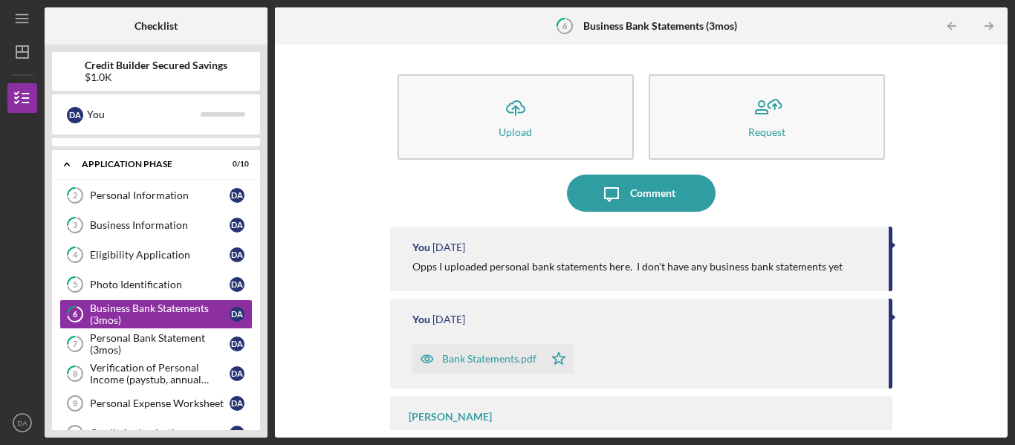
scroll to position [40, 0]
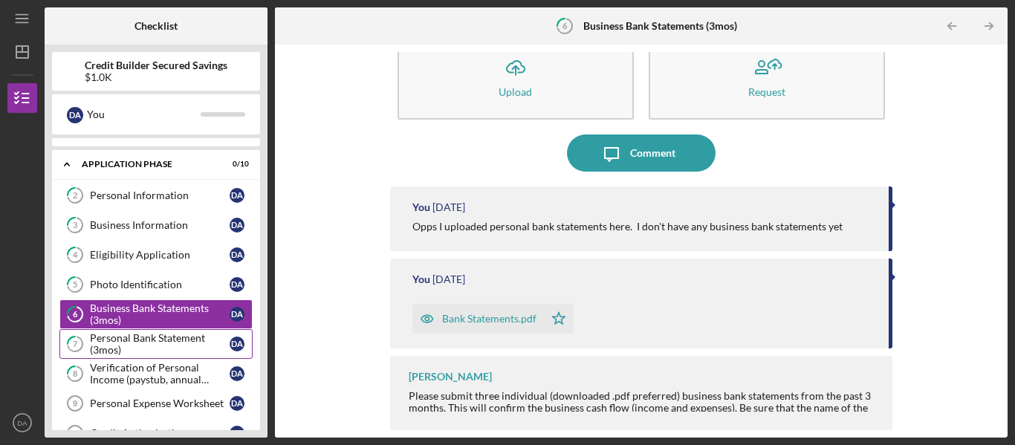
click at [120, 340] on div "Personal Bank Statement (3mos)" at bounding box center [160, 344] width 140 height 24
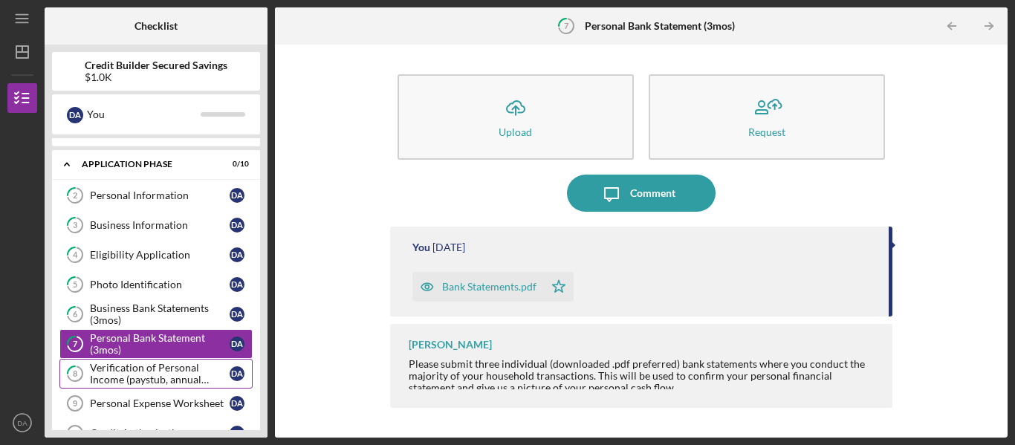
click at [127, 377] on div "Verification of Personal Income (paystub, annual benefits letter, etc)" at bounding box center [160, 374] width 140 height 24
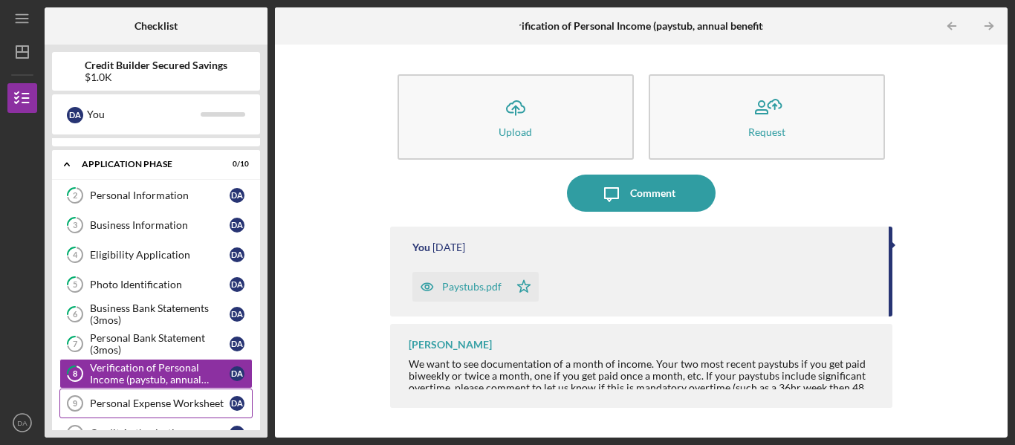
click at [131, 410] on link "Personal Expense Worksheet 9 Personal Expense Worksheet D A" at bounding box center [155, 404] width 193 height 30
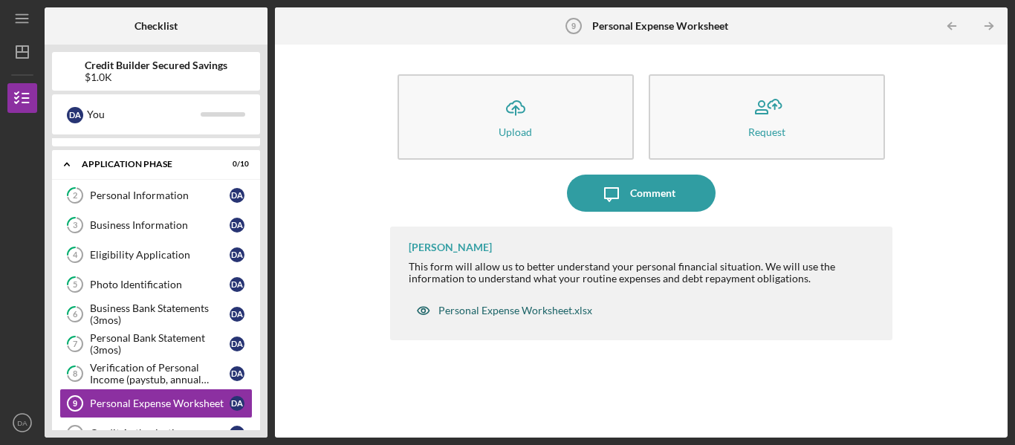
click at [502, 314] on div "Personal Expense Worksheet.xlsx" at bounding box center [516, 311] width 154 height 12
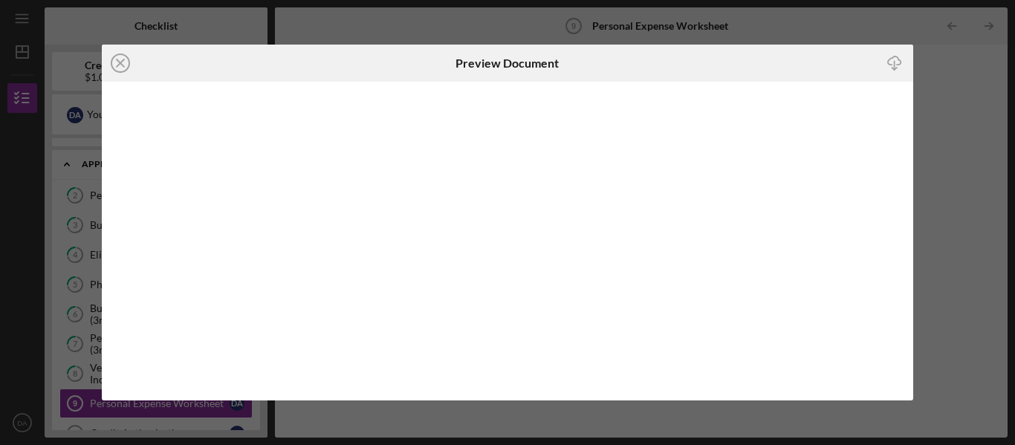
click at [893, 63] on icon "Icon/Download" at bounding box center [895, 62] width 33 height 33
click at [958, 54] on div "Icon/Close Preview Document Icon/Download" at bounding box center [507, 222] width 1015 height 445
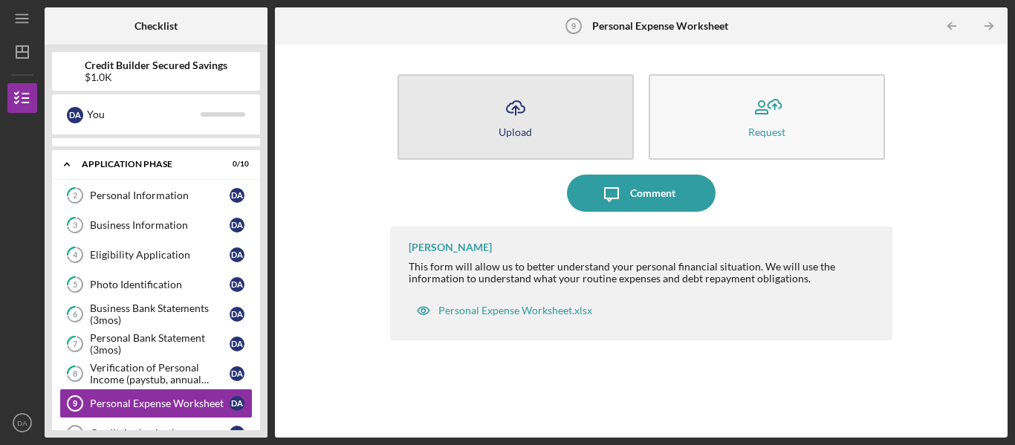
click at [555, 121] on button "Icon/Upload Upload" at bounding box center [516, 116] width 236 height 85
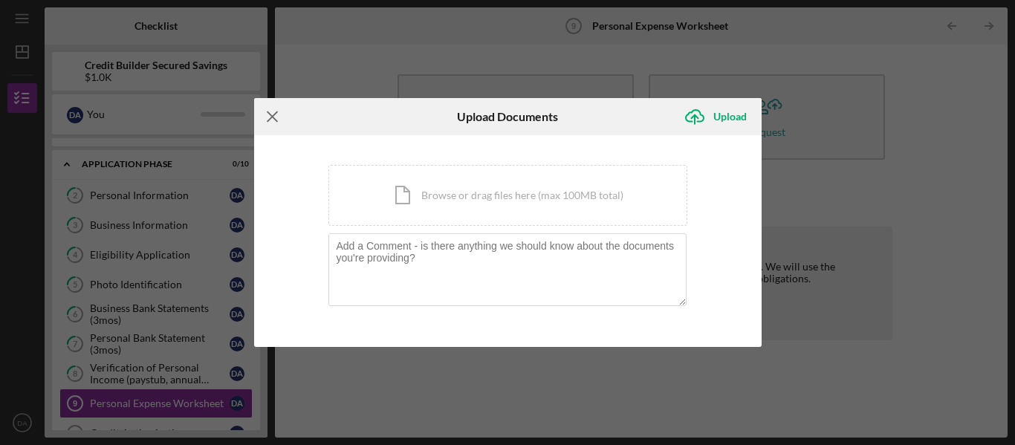
click at [276, 117] on icon "Icon/Menu Close" at bounding box center [272, 116] width 37 height 37
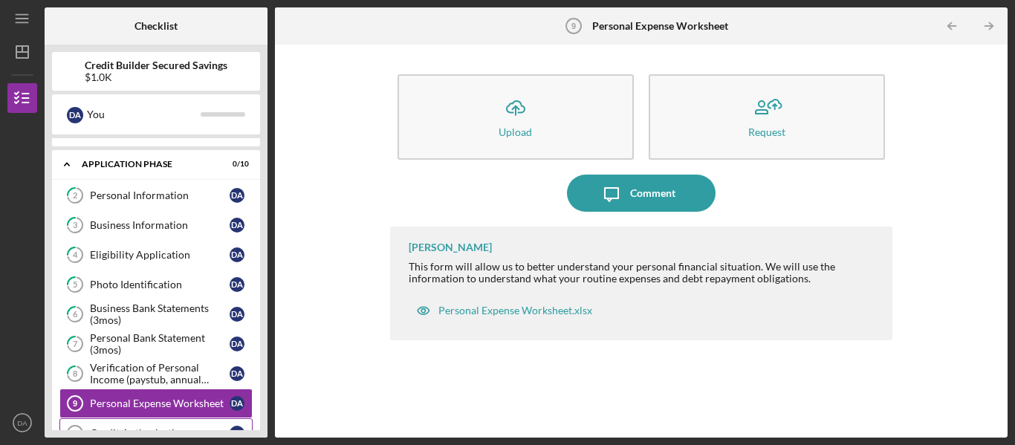
click at [176, 421] on link "Credit Authorization 10 Credit Authorization D A" at bounding box center [155, 433] width 193 height 30
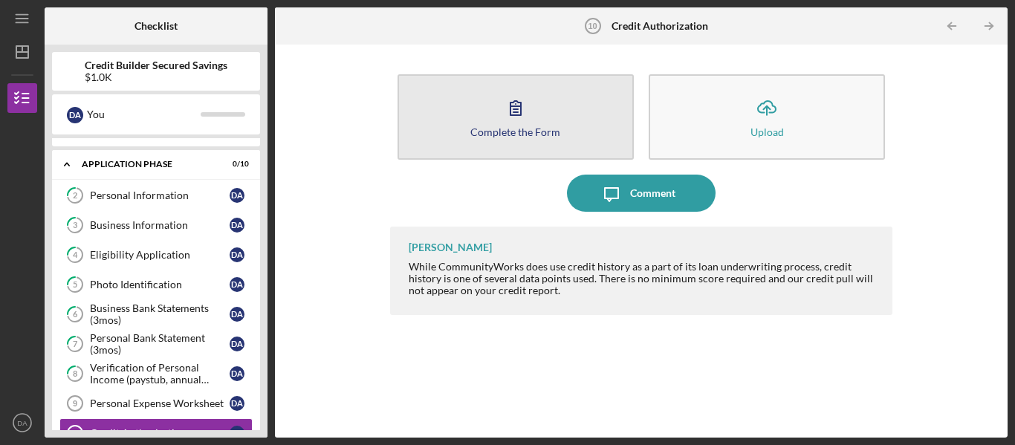
click at [530, 140] on button "Complete the Form Form" at bounding box center [516, 116] width 236 height 85
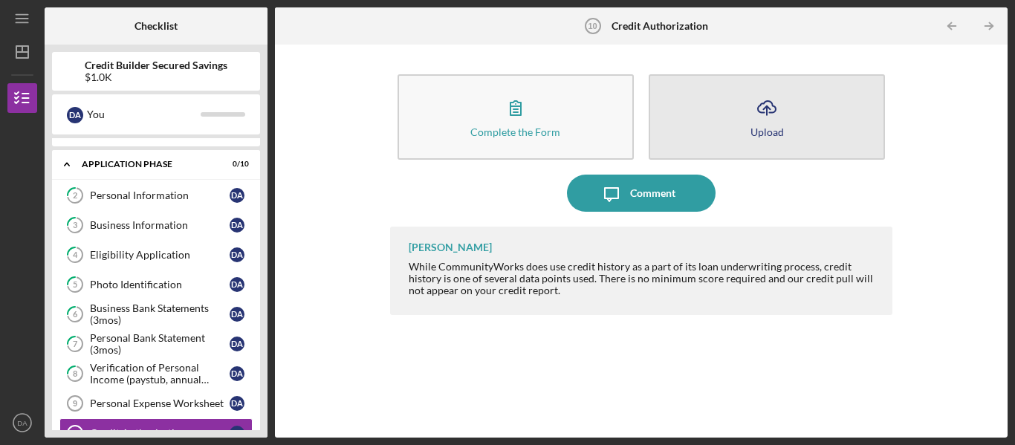
click at [754, 123] on icon "Icon/Upload" at bounding box center [766, 107] width 37 height 37
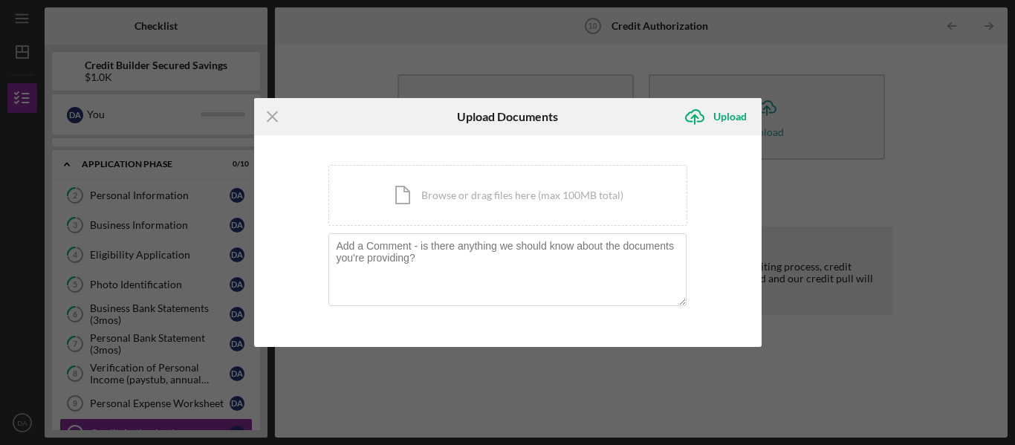
click at [843, 258] on div "Icon/Menu Close Upload Documents Icon/Upload Upload You're uploading documents …" at bounding box center [507, 222] width 1015 height 445
click at [271, 110] on icon "Icon/Menu Close" at bounding box center [272, 116] width 37 height 37
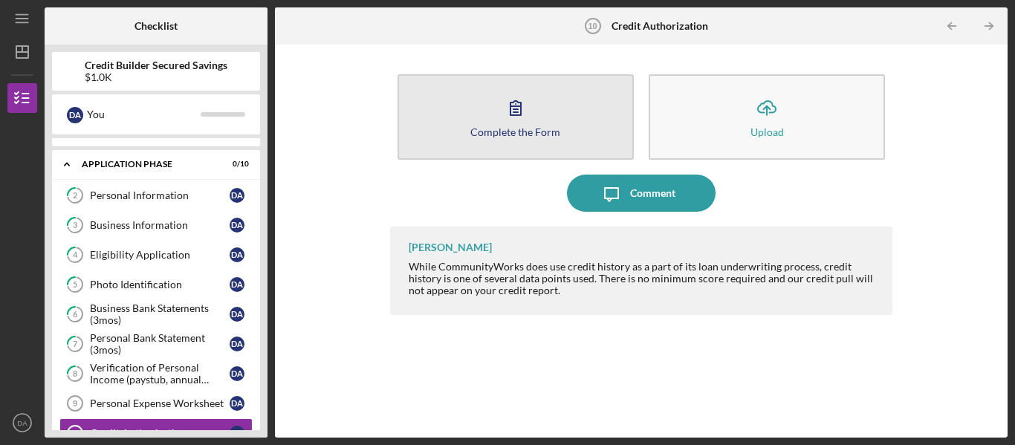
click at [488, 132] on div "Complete the Form" at bounding box center [515, 131] width 90 height 11
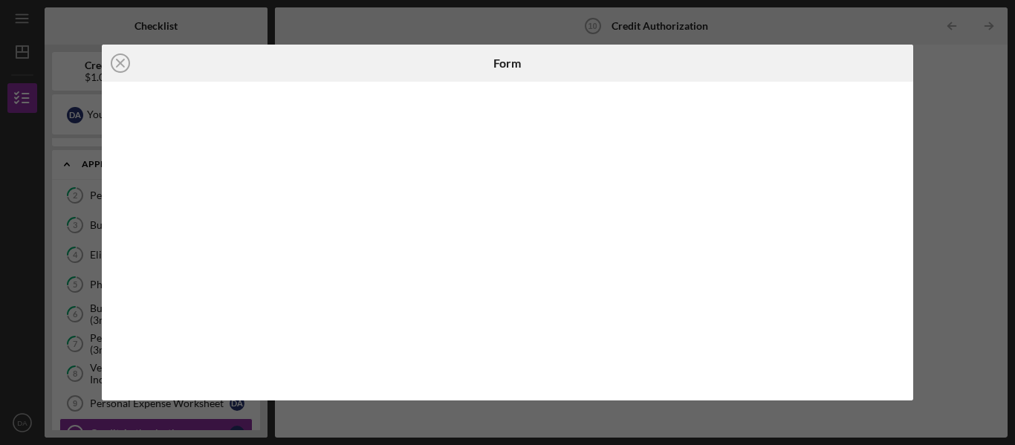
drag, startPoint x: 1007, startPoint y: 120, endPoint x: 748, endPoint y: 65, distance: 264.6
click at [748, 65] on div "Icon/Close Form" at bounding box center [507, 222] width 1015 height 445
click at [121, 56] on icon "Icon/Close" at bounding box center [120, 63] width 37 height 37
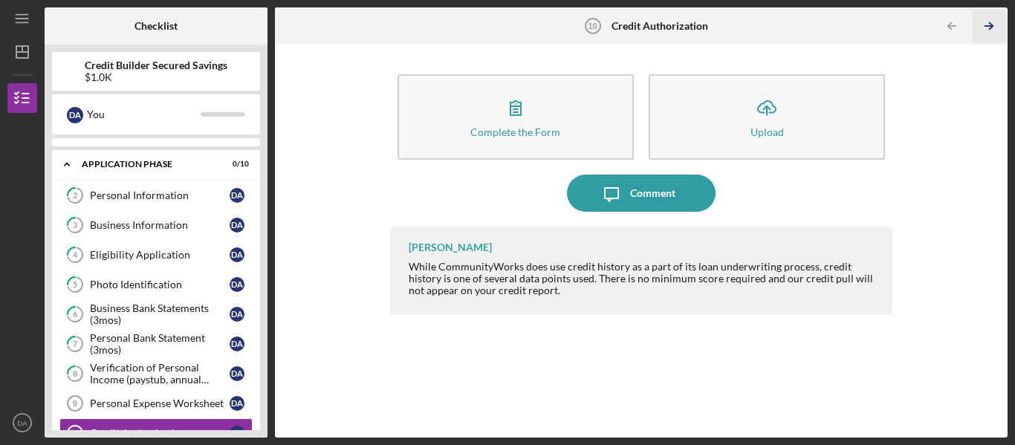
click at [990, 25] on icon "Icon/Table Pagination Arrow" at bounding box center [989, 26] width 33 height 33
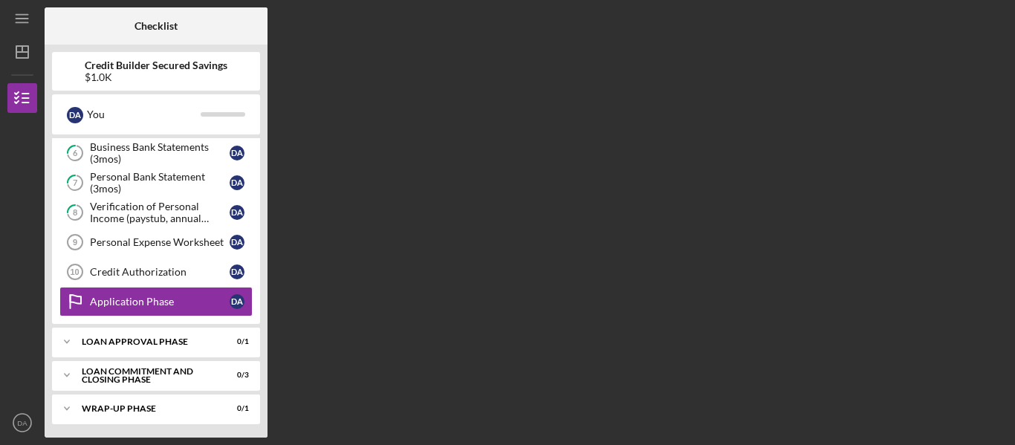
scroll to position [222, 0]
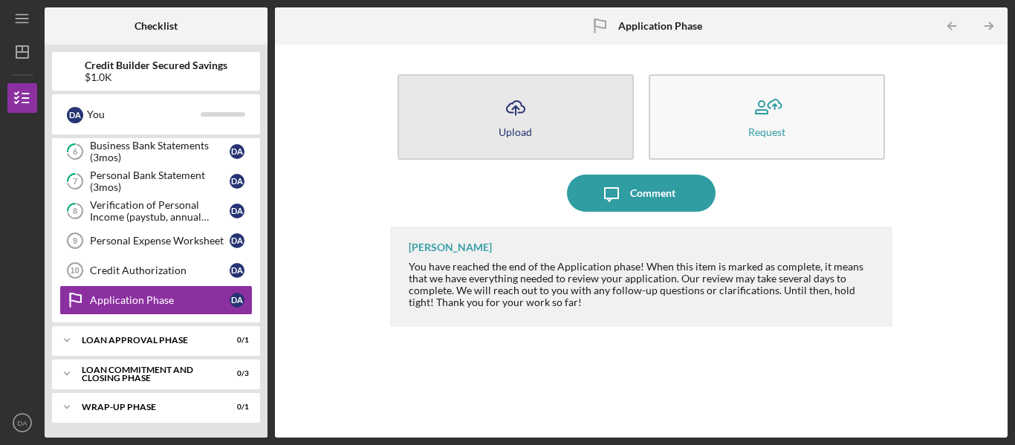
click at [528, 129] on div "Upload" at bounding box center [515, 131] width 33 height 11
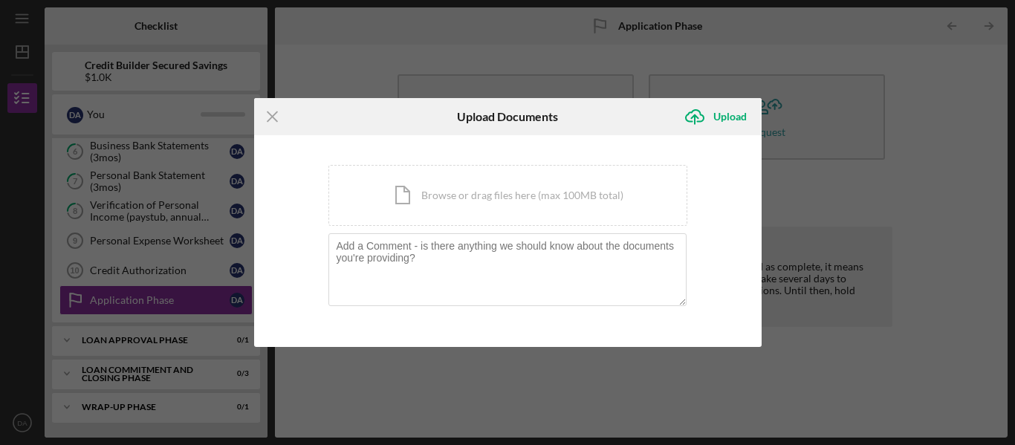
click at [564, 53] on div "Icon/Menu Close Upload Documents Icon/Upload Upload You're uploading documents …" at bounding box center [507, 222] width 1015 height 445
click at [270, 114] on line at bounding box center [273, 116] width 10 height 10
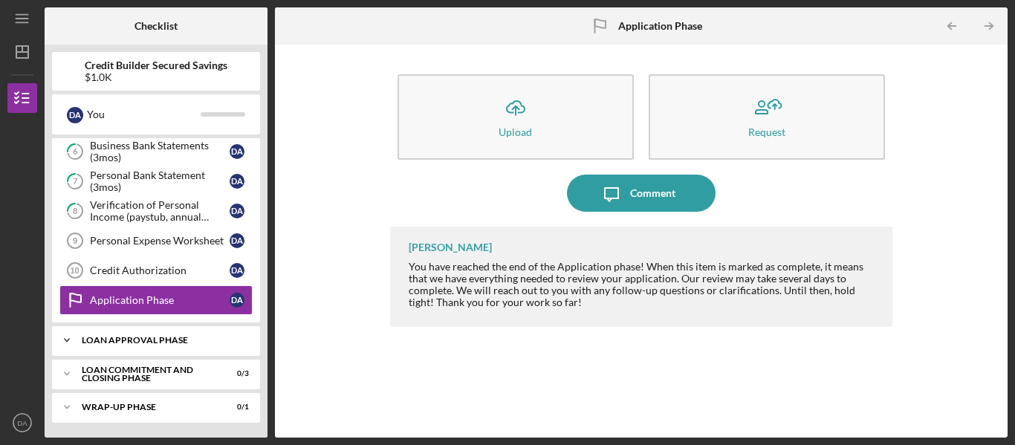
click at [171, 333] on div "Icon/Expander Loan Approval Phase 0 / 1" at bounding box center [156, 341] width 208 height 30
click at [171, 342] on div "Loan Approval Phase" at bounding box center [162, 340] width 160 height 9
click at [989, 27] on icon "Icon/Table Pagination Arrow" at bounding box center [989, 26] width 33 height 33
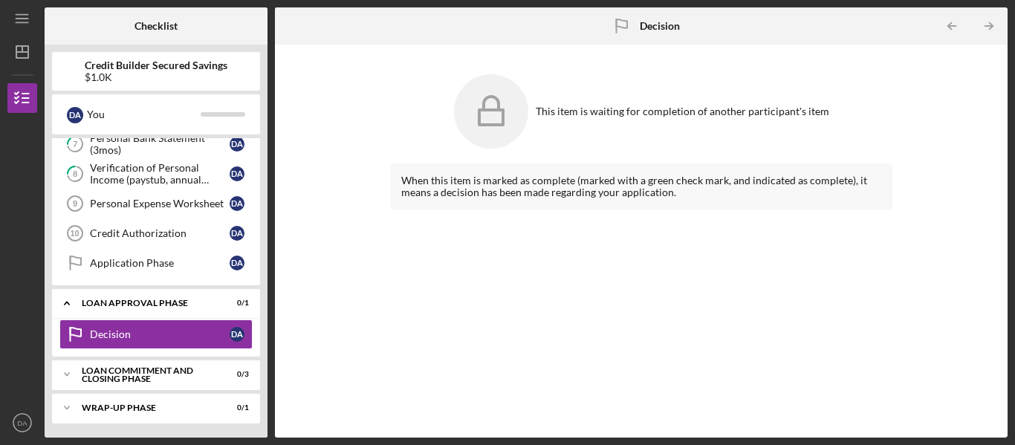
scroll to position [260, 0]
click at [989, 27] on icon "Icon/Table Pagination Arrow" at bounding box center [989, 26] width 33 height 33
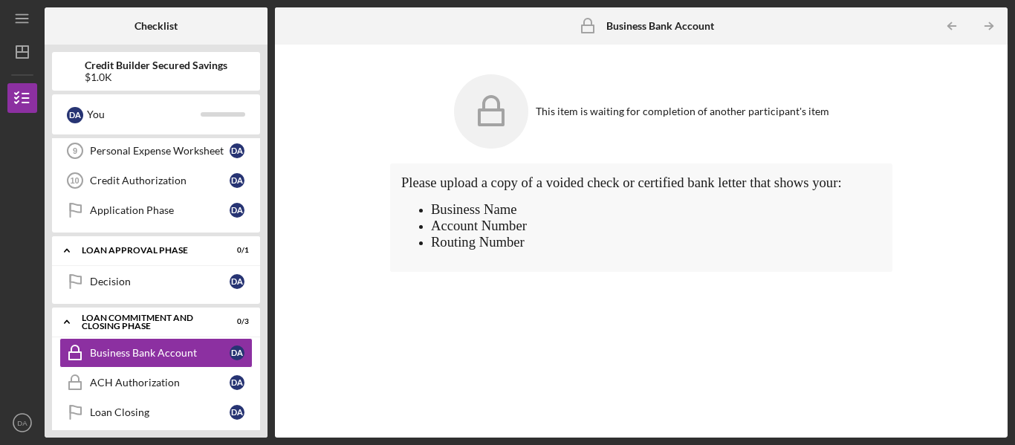
scroll to position [358, 0]
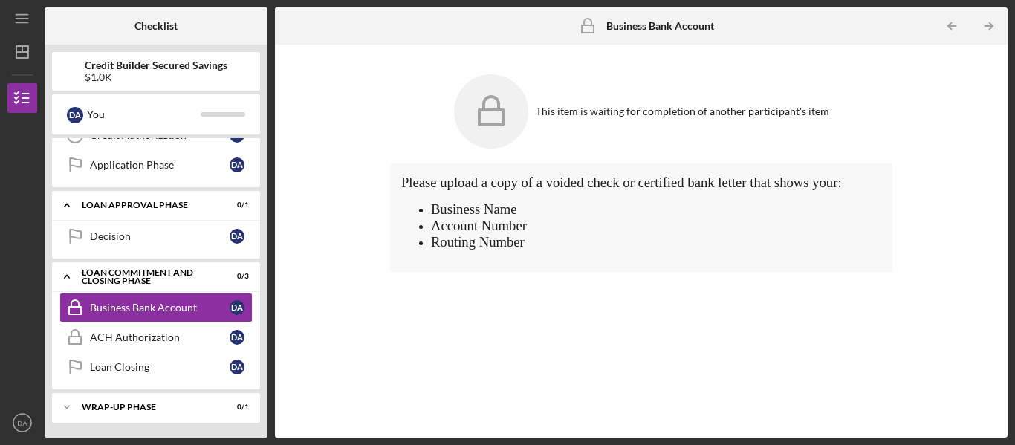
click at [497, 99] on icon at bounding box center [491, 111] width 74 height 74
click at [522, 235] on span "Routing Number" at bounding box center [478, 242] width 94 height 16
click at [987, 25] on icon "Icon/Table Pagination Arrow" at bounding box center [989, 26] width 33 height 33
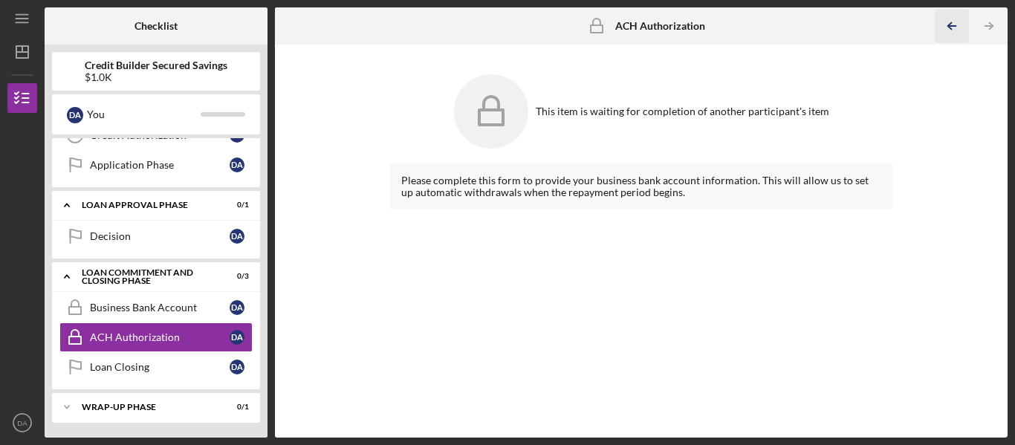
click at [948, 27] on polyline "button" at bounding box center [950, 26] width 4 height 7
